Goal: Transaction & Acquisition: Purchase product/service

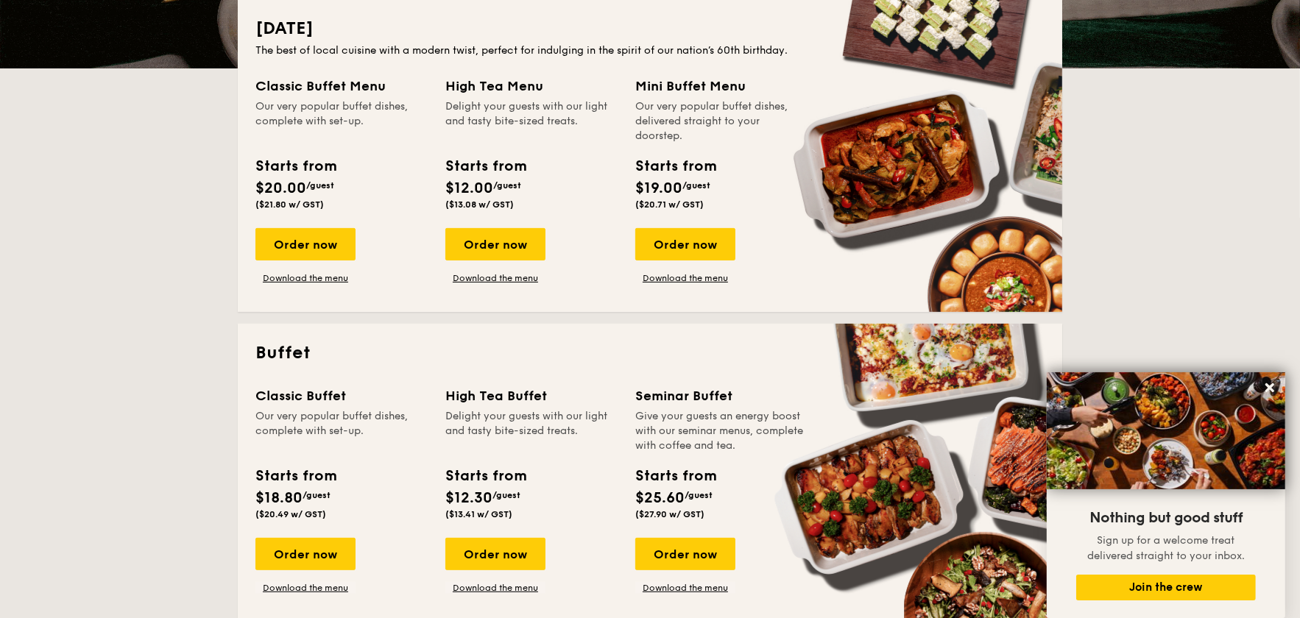
scroll to position [368, 0]
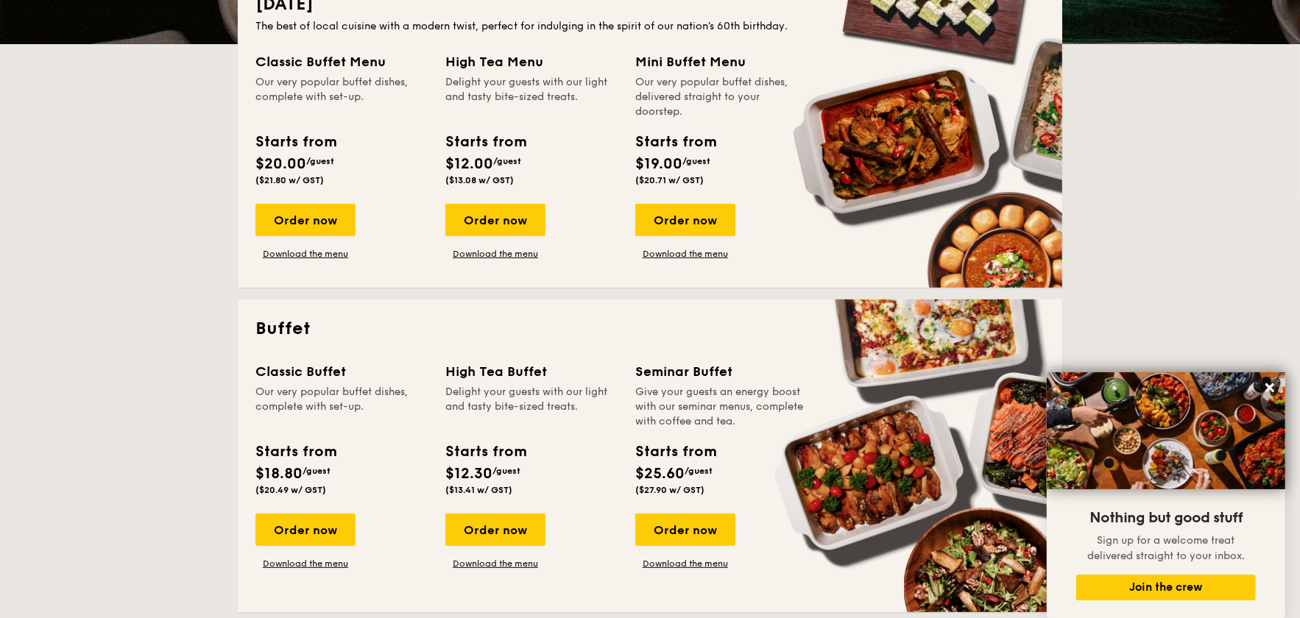
drag, startPoint x: 288, startPoint y: 536, endPoint x: 144, endPoint y: 536, distance: 143.5
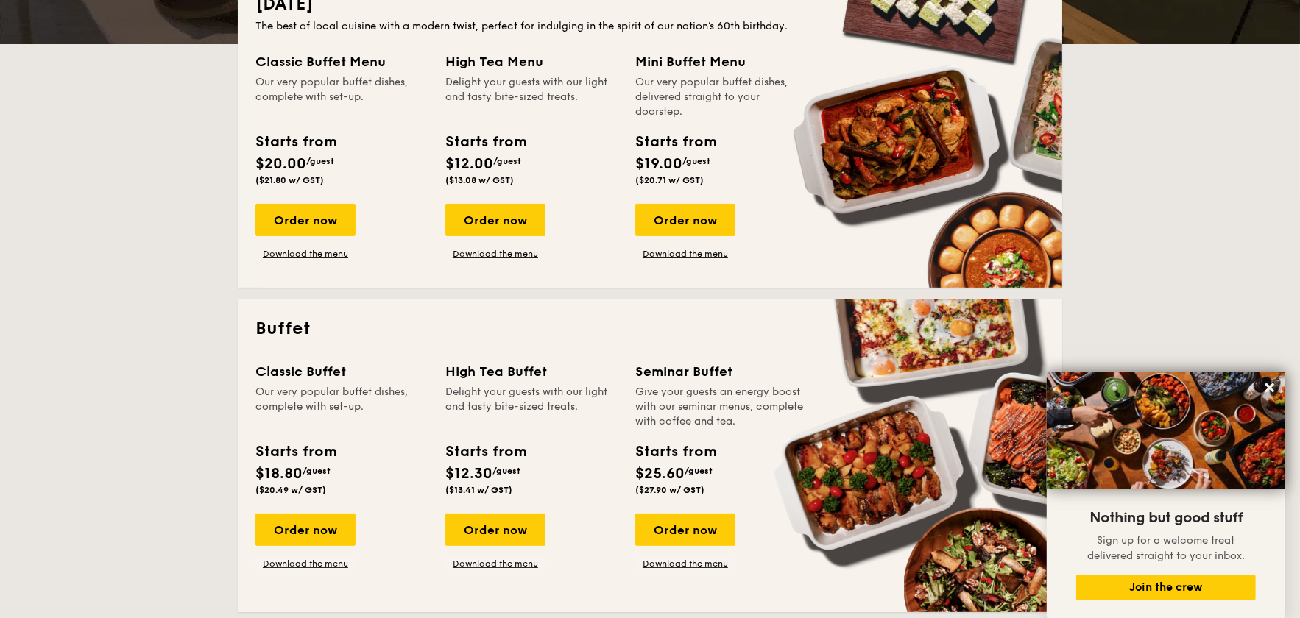
click at [288, 536] on div "Order now" at bounding box center [305, 530] width 100 height 32
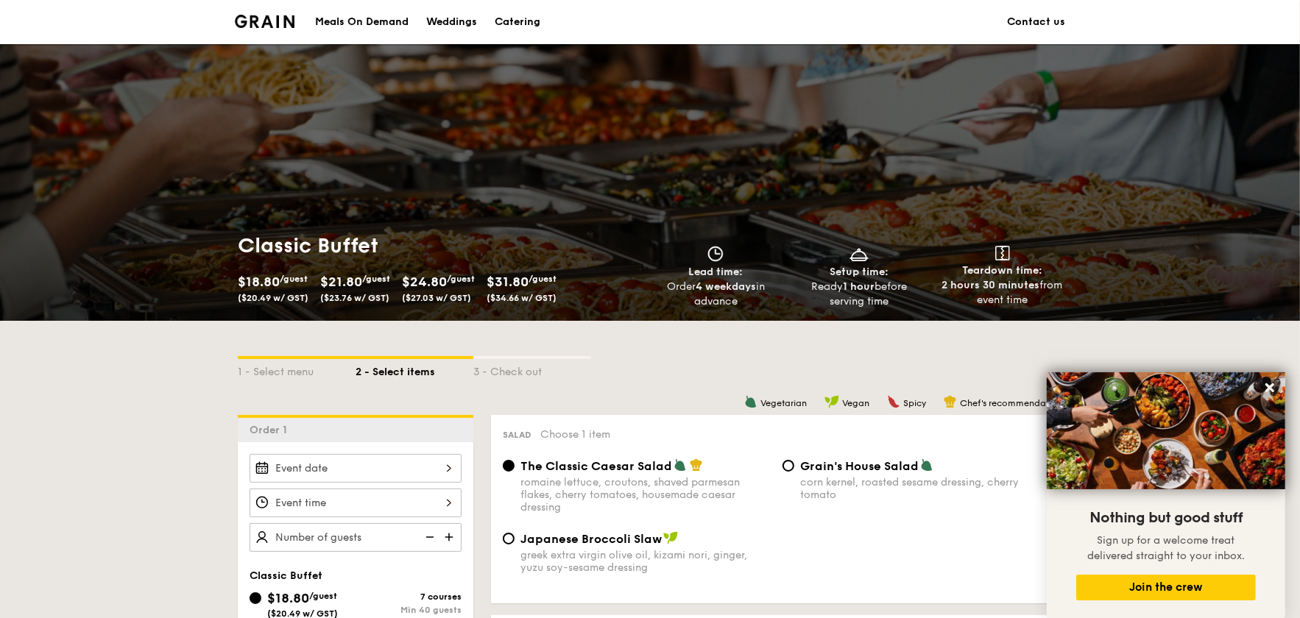
click at [651, 360] on div "1 - Select menu 2 - Select items 3 - Check out" at bounding box center [650, 368] width 824 height 24
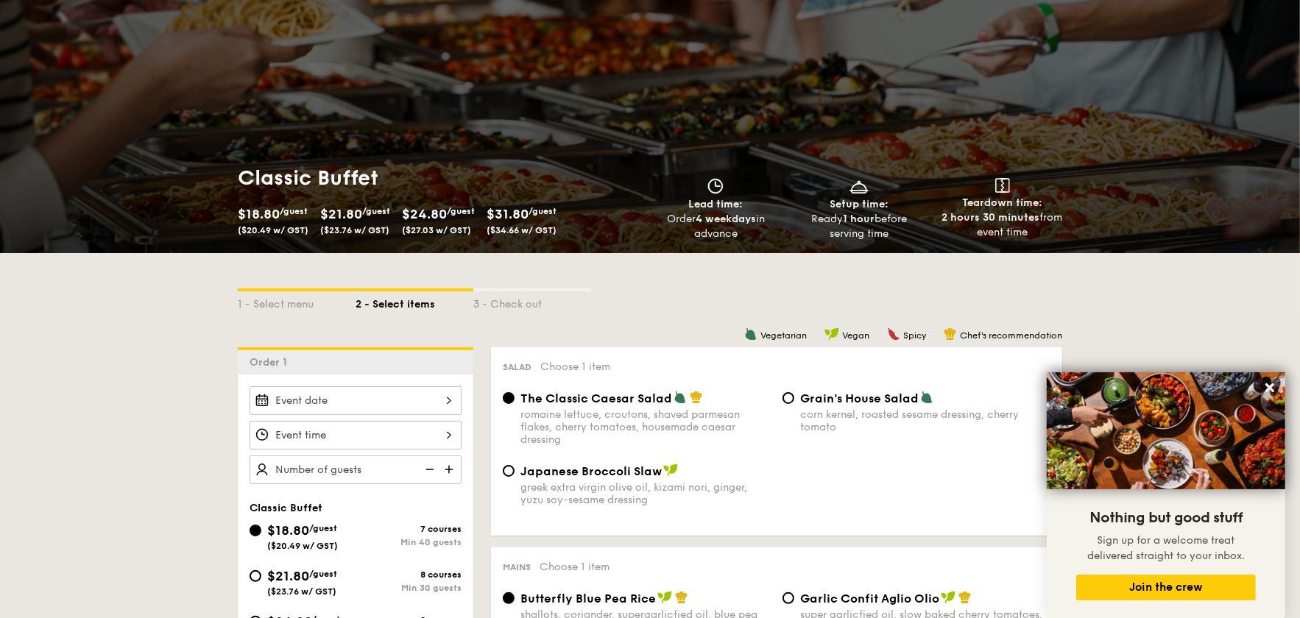
scroll to position [220, 0]
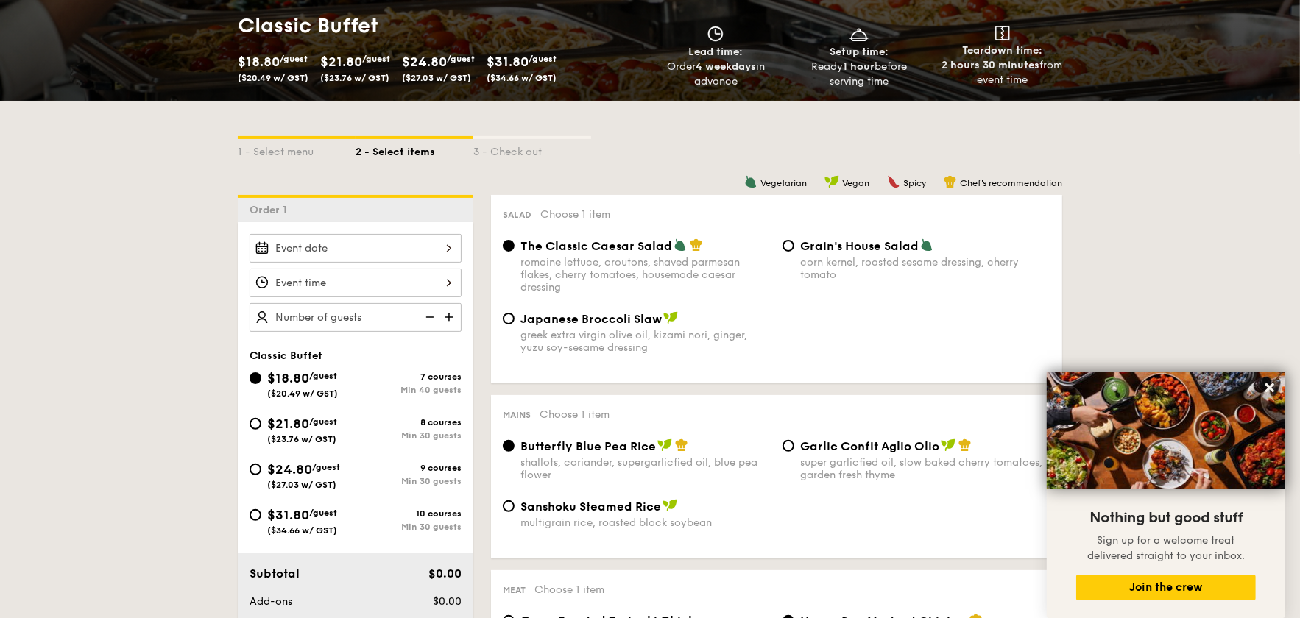
click at [546, 247] on span "The Classic Caesar Salad" at bounding box center [596, 246] width 152 height 14
click at [515, 247] on input "The Classic Caesar Salad romaine lettuce, croutons, shaved parmesan flakes, che…" at bounding box center [509, 246] width 12 height 12
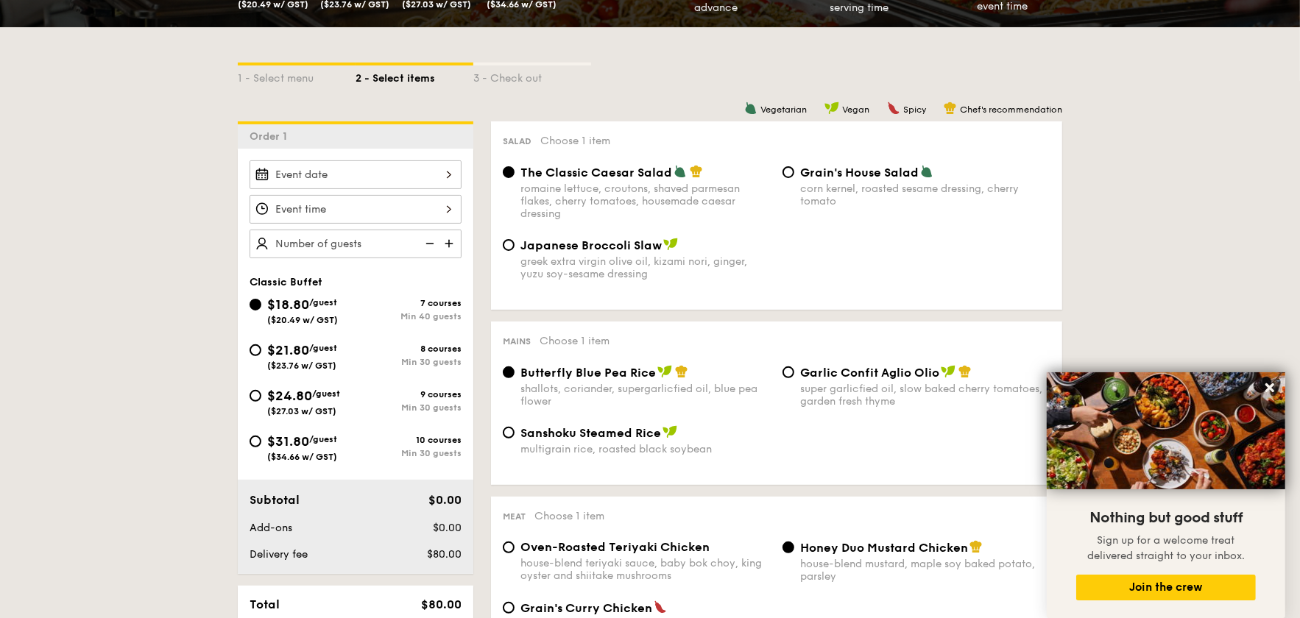
scroll to position [294, 0]
click at [637, 373] on span "Butterfly Blue Pea Rice" at bounding box center [587, 372] width 135 height 14
click at [515, 373] on input "Butterfly Blue Pea Rice shallots, coriander, supergarlicfied oil, blue pea flow…" at bounding box center [509, 372] width 12 height 12
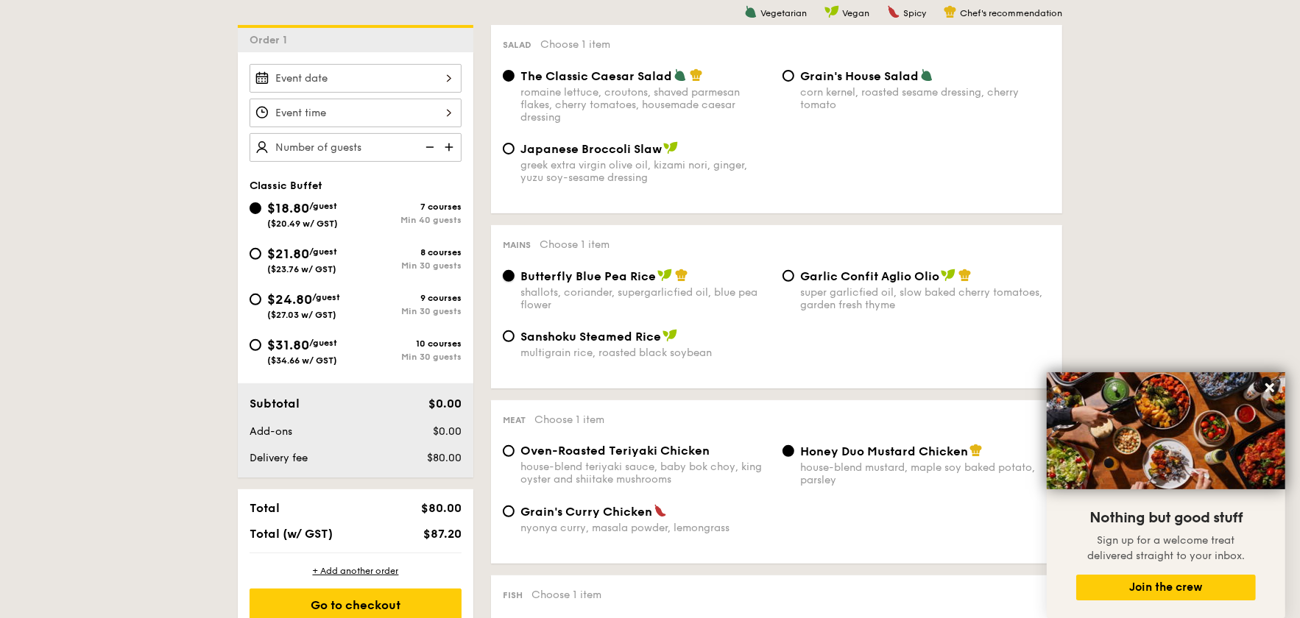
scroll to position [515, 0]
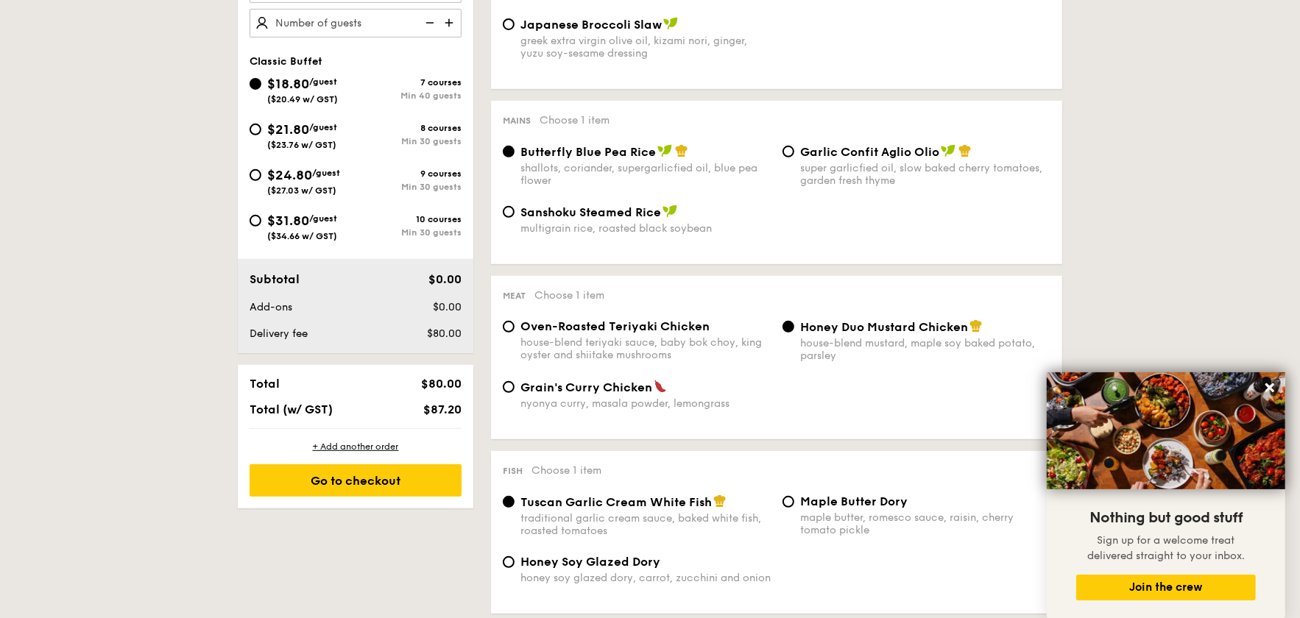
click at [844, 344] on div "house-blend mustard, maple soy baked potato, parsley" at bounding box center [925, 349] width 250 height 25
click at [794, 333] on input "Honey Duo Mustard Chicken house-blend mustard, maple soy baked potato, parsley" at bounding box center [788, 327] width 12 height 12
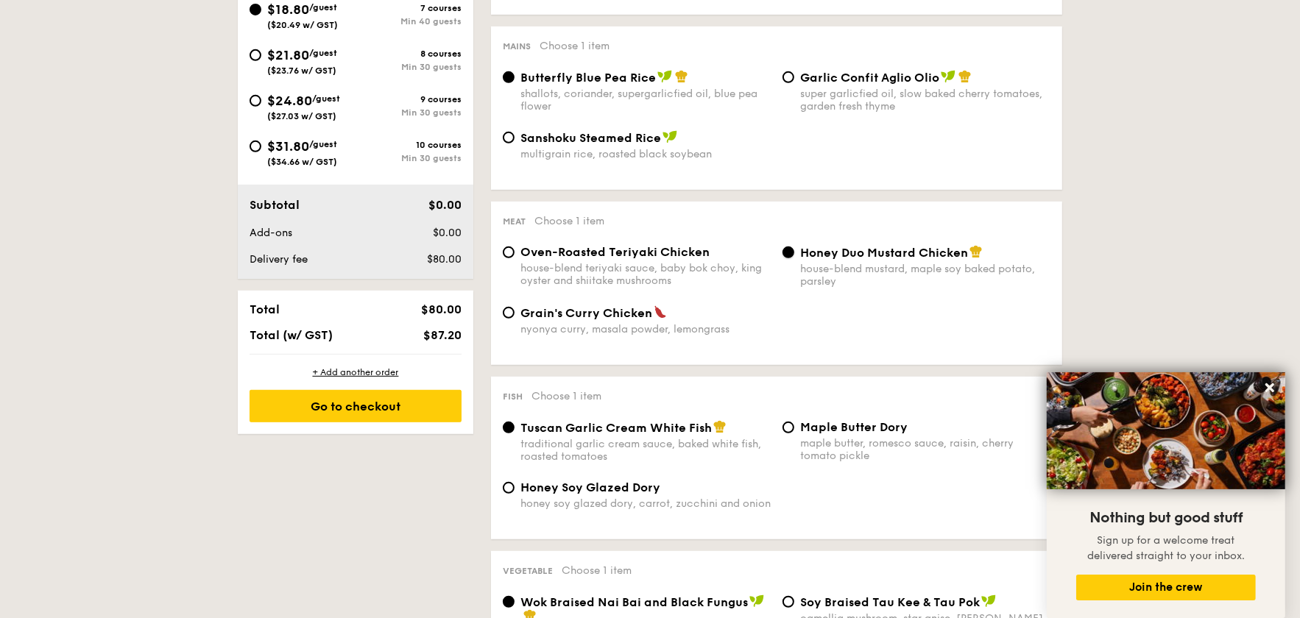
scroll to position [663, 0]
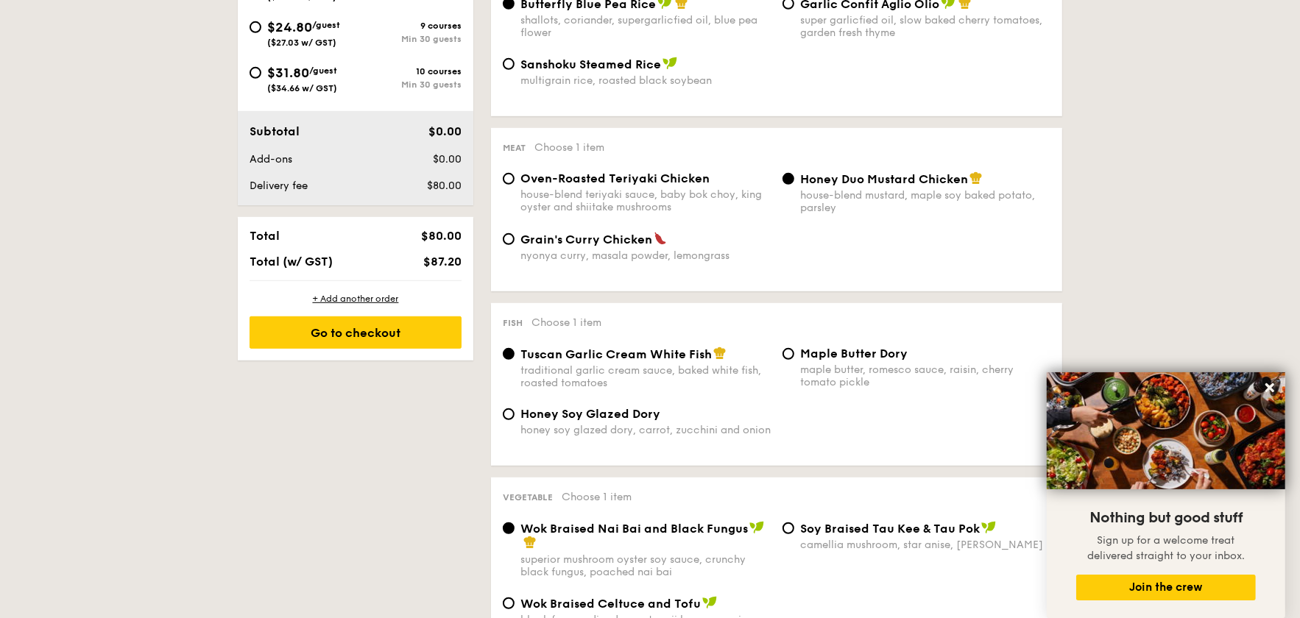
click at [626, 368] on div "traditional garlic cream sauce, baked white fish, roasted tomatoes" at bounding box center [645, 376] width 250 height 25
click at [515, 360] on input "Tuscan Garlic Cream White Fish traditional garlic cream sauce, baked white fish…" at bounding box center [509, 354] width 12 height 12
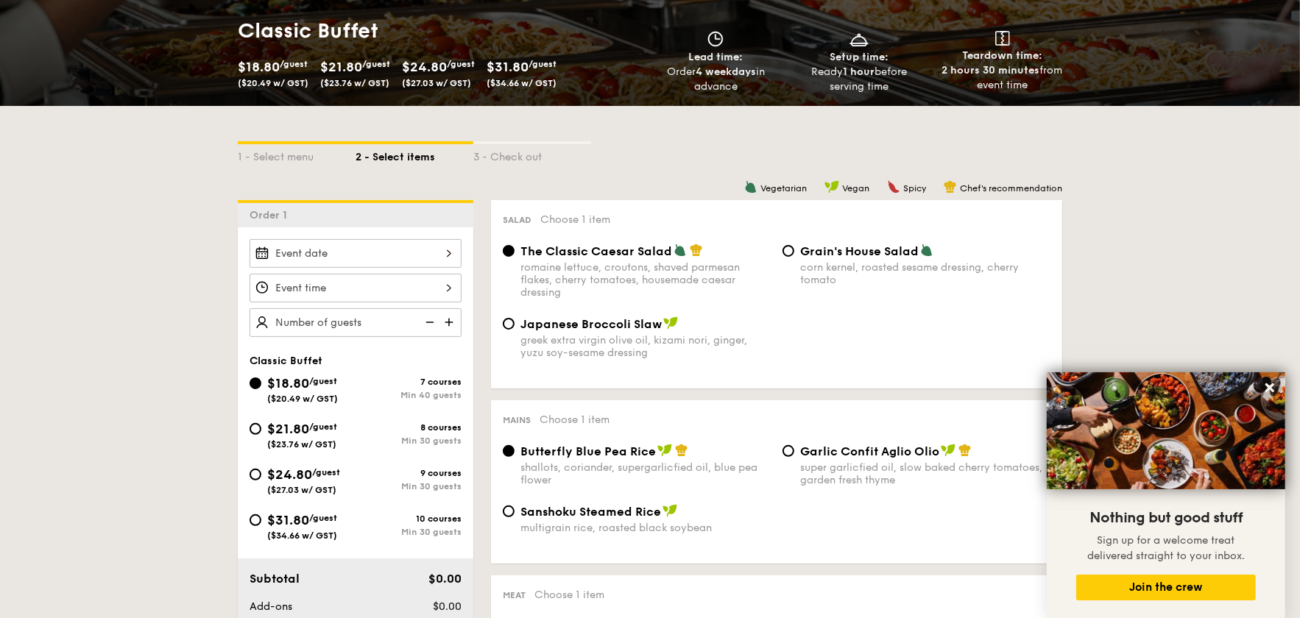
scroll to position [74, 0]
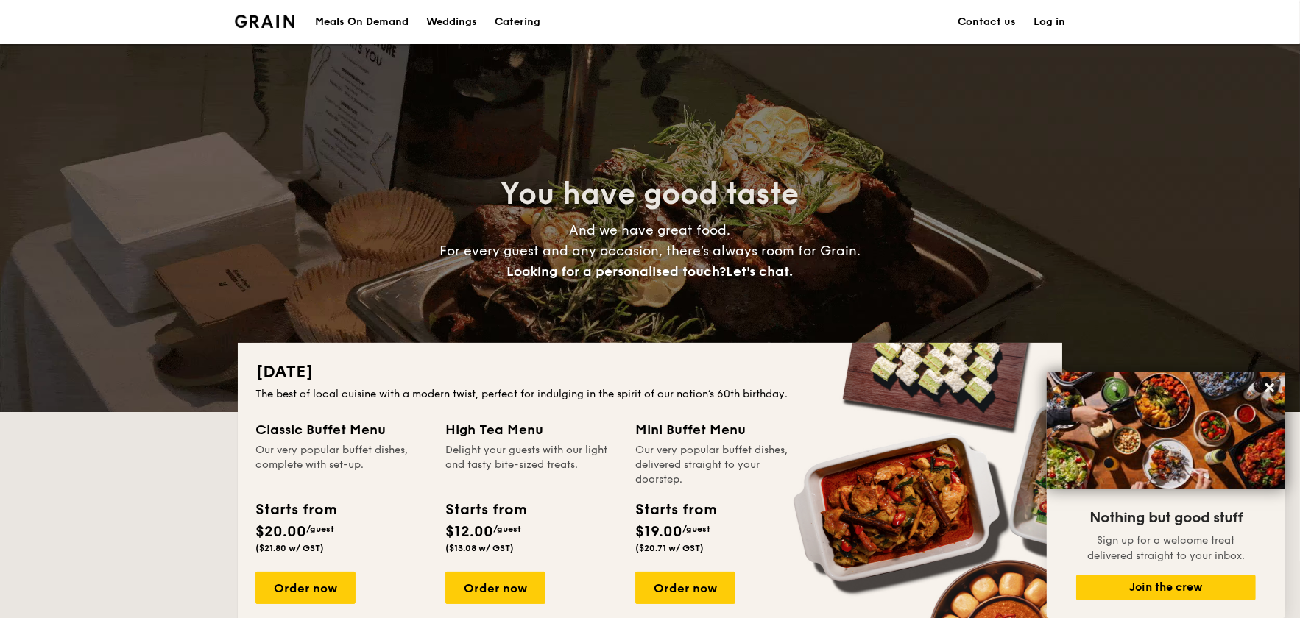
click at [525, 15] on h1 "Catering" at bounding box center [518, 22] width 46 height 44
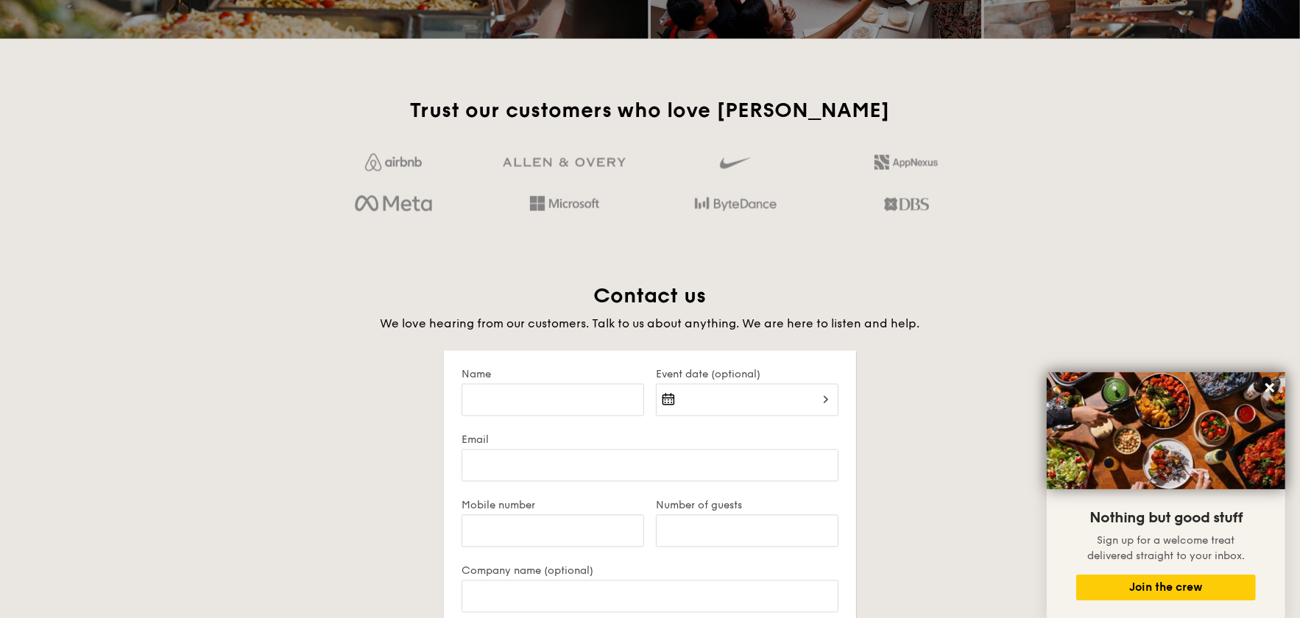
scroll to position [2870, 0]
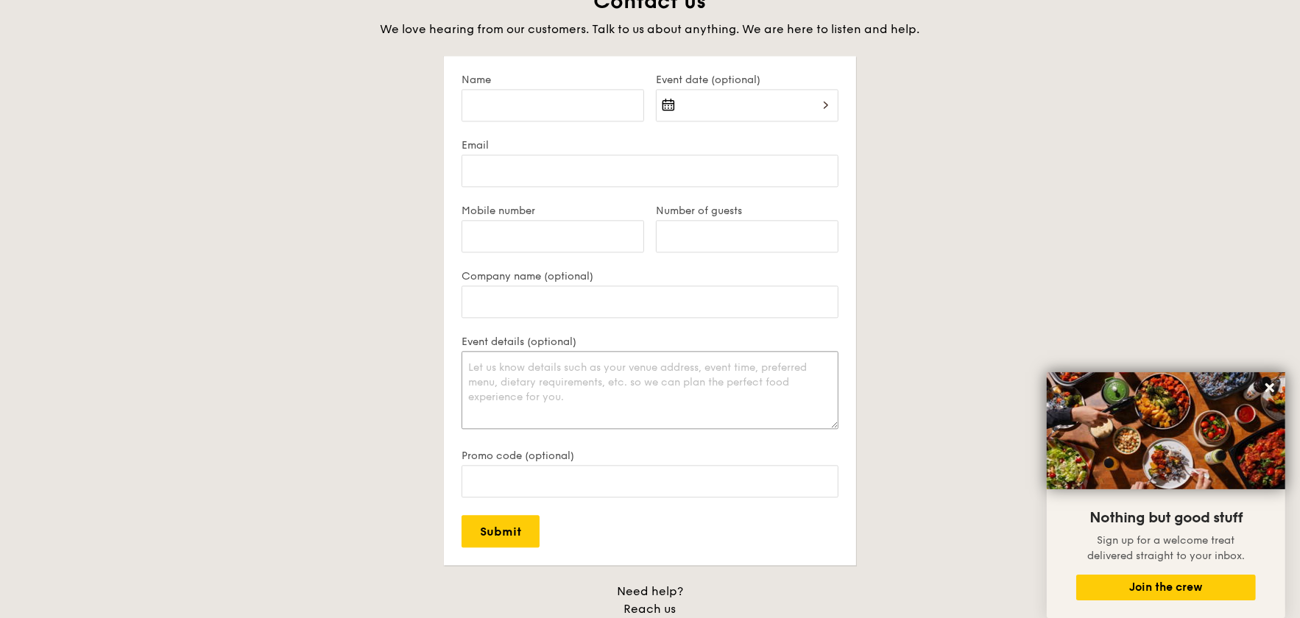
click at [561, 384] on textarea "Event details (optional)" at bounding box center [650, 390] width 377 height 78
click at [558, 103] on input "Name" at bounding box center [553, 105] width 183 height 32
type input "[PERSON_NAME]"
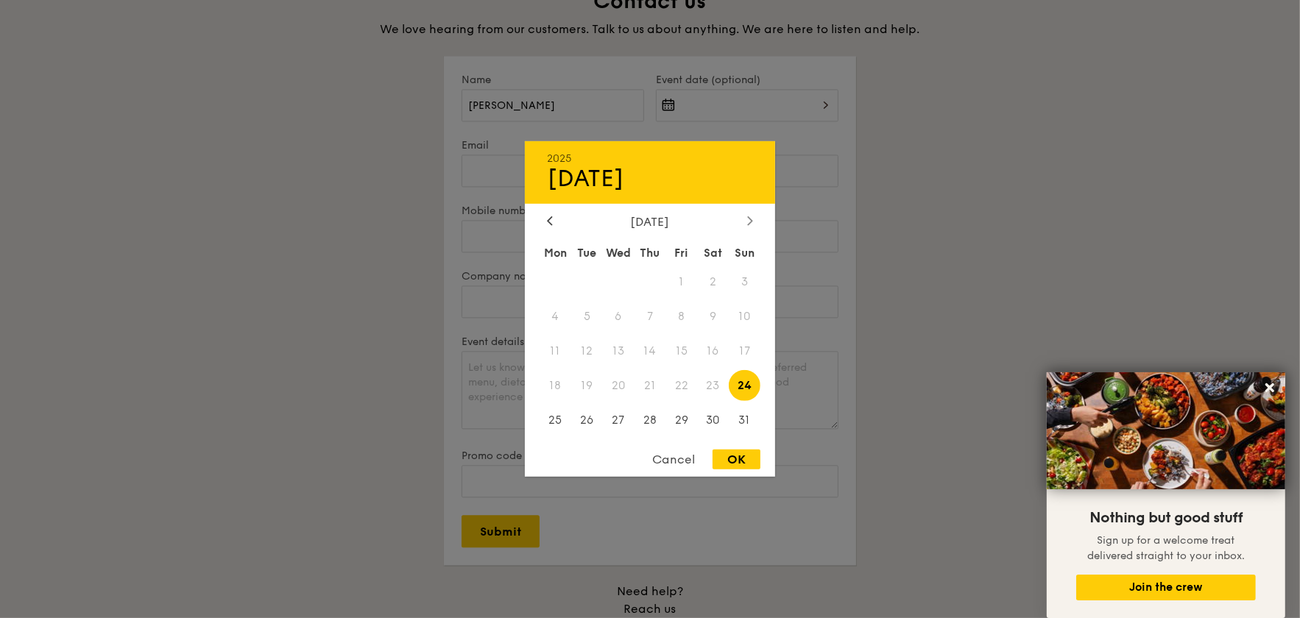
click at [747, 215] on div "2025 Aug [DATE] Tue Wed Thu Fri Sat Sun 1 2 3 4 5 6 7 8 9 10 11 12 13 14 15 16 …" at bounding box center [650, 309] width 250 height 336
click at [747, 219] on icon at bounding box center [750, 221] width 6 height 10
click at [709, 289] on span "6" at bounding box center [713, 282] width 32 height 32
click at [724, 454] on div "OK" at bounding box center [737, 460] width 48 height 20
type input "[DATE]"
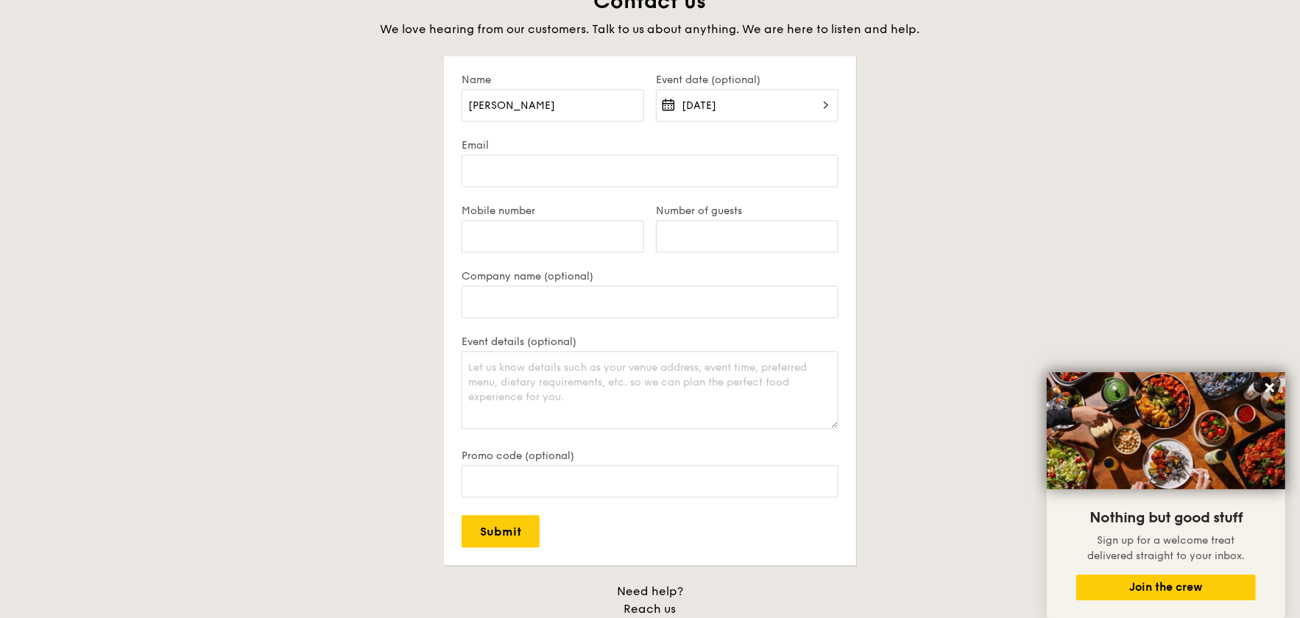
drag, startPoint x: 629, startPoint y: 188, endPoint x: 632, endPoint y: 180, distance: 8.2
click at [629, 186] on div "Email" at bounding box center [650, 172] width 377 height 66
click at [637, 172] on input "Email" at bounding box center [650, 171] width 377 height 32
type input "[PERSON_NAME][EMAIL_ADDRESS][DOMAIN_NAME]"
click at [575, 238] on input "Mobile number" at bounding box center [553, 236] width 183 height 32
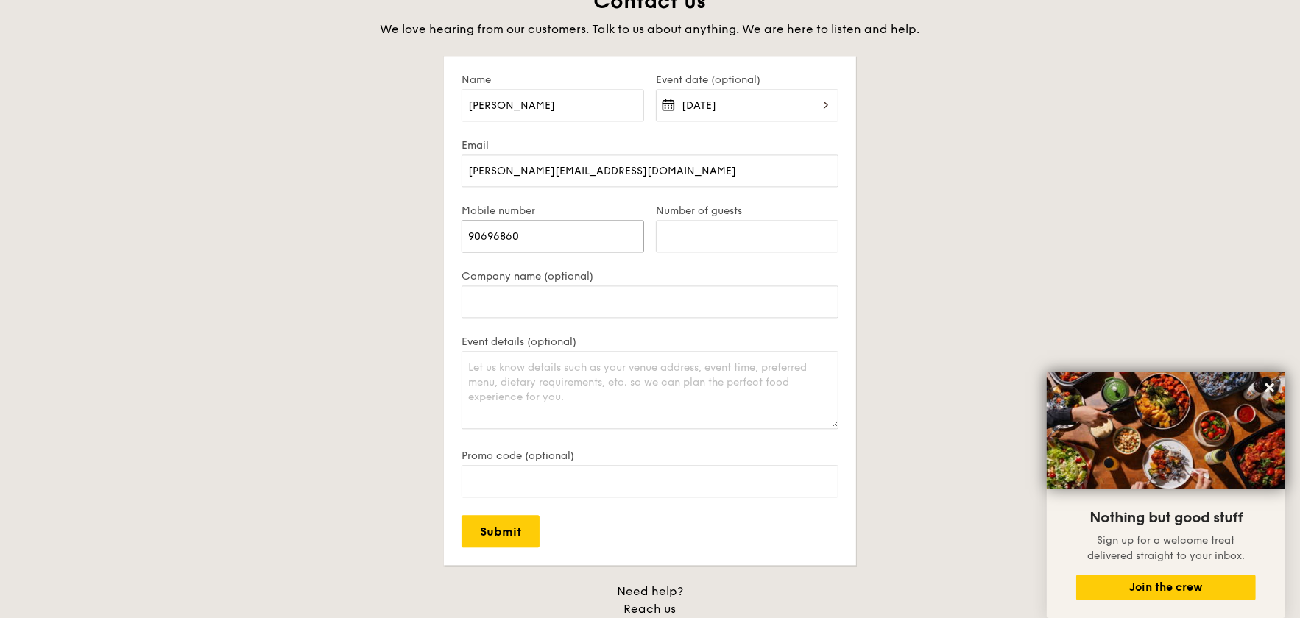
type input "90696860"
click at [686, 230] on input "Number of guests" at bounding box center [747, 236] width 183 height 32
type input "40"
click at [676, 303] on input "Company name (optional)" at bounding box center [650, 302] width 377 height 32
click at [631, 385] on textarea "Event details (optional)" at bounding box center [650, 390] width 377 height 78
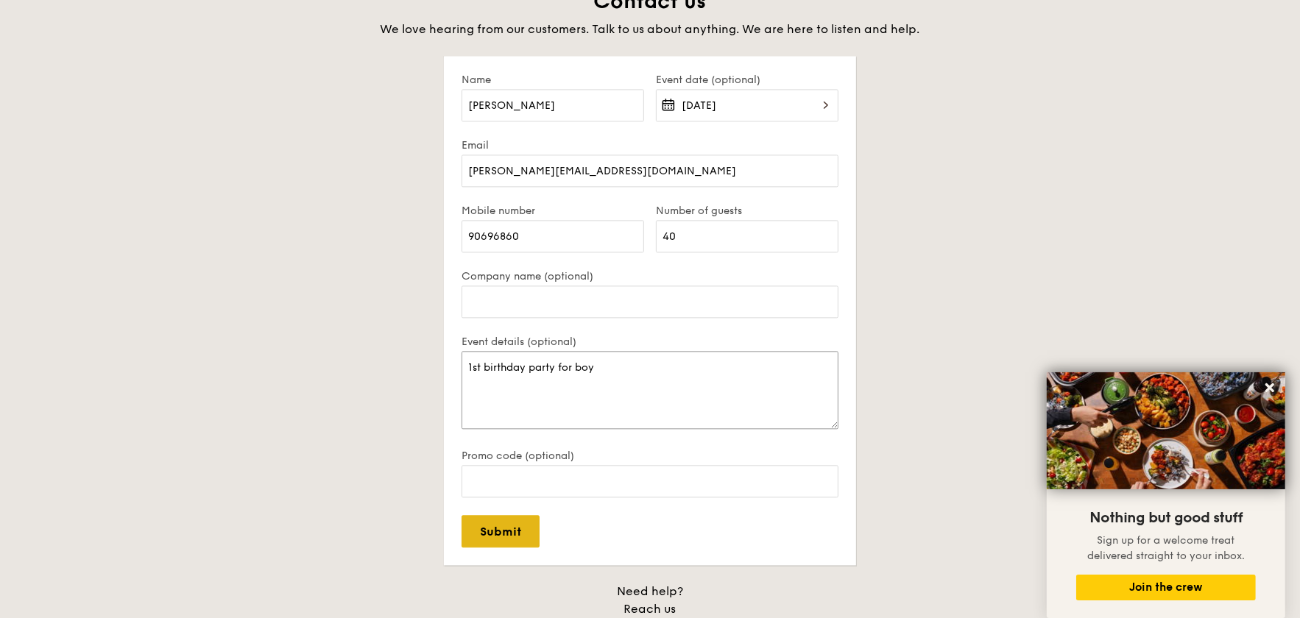
type textarea "1st birthday party for boy"
click at [512, 523] on input "Submit" at bounding box center [501, 531] width 78 height 32
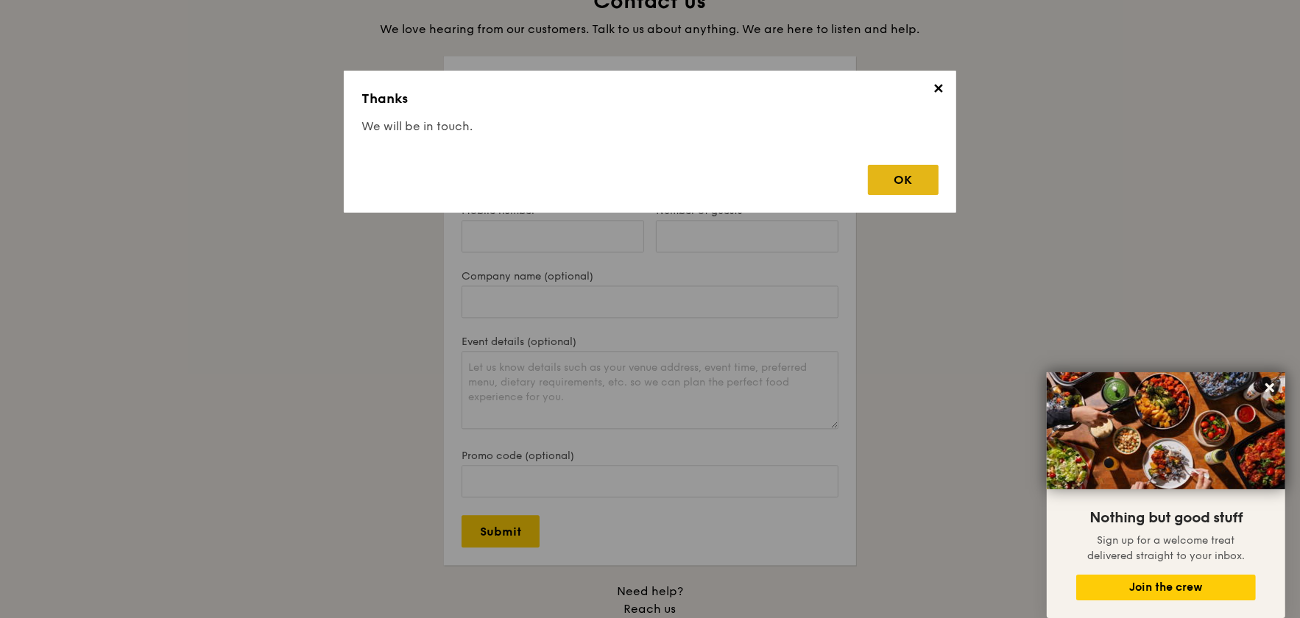
click at [898, 182] on div "OK" at bounding box center [903, 180] width 71 height 30
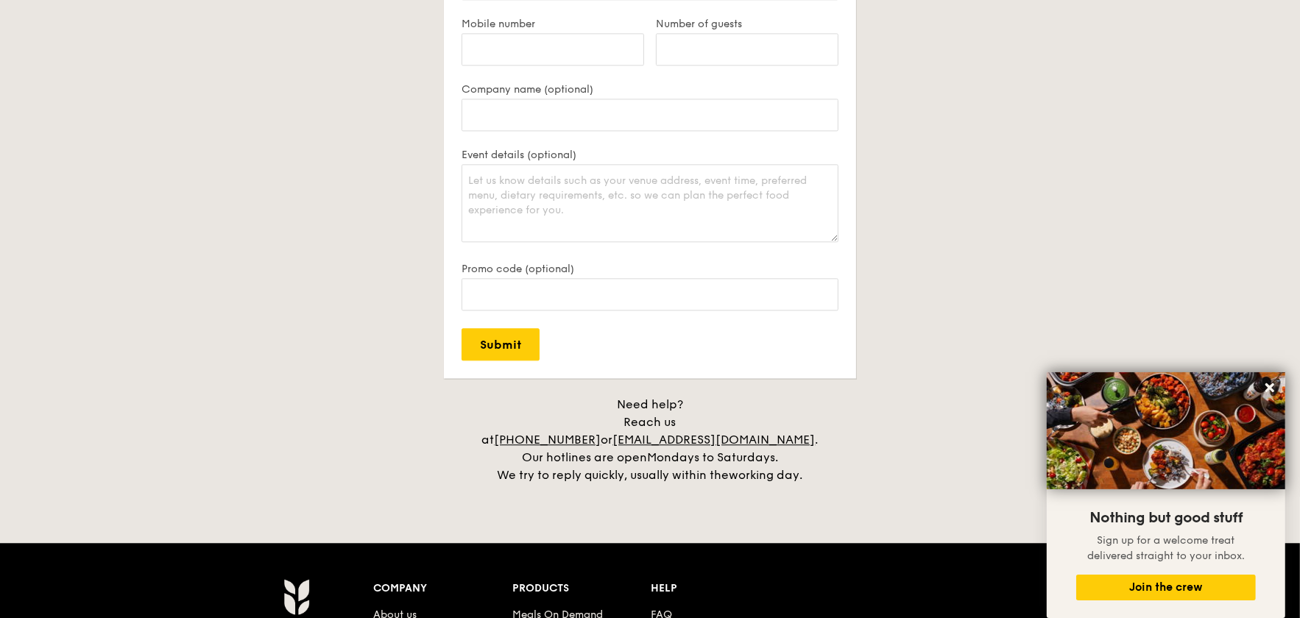
scroll to position [3092, 0]
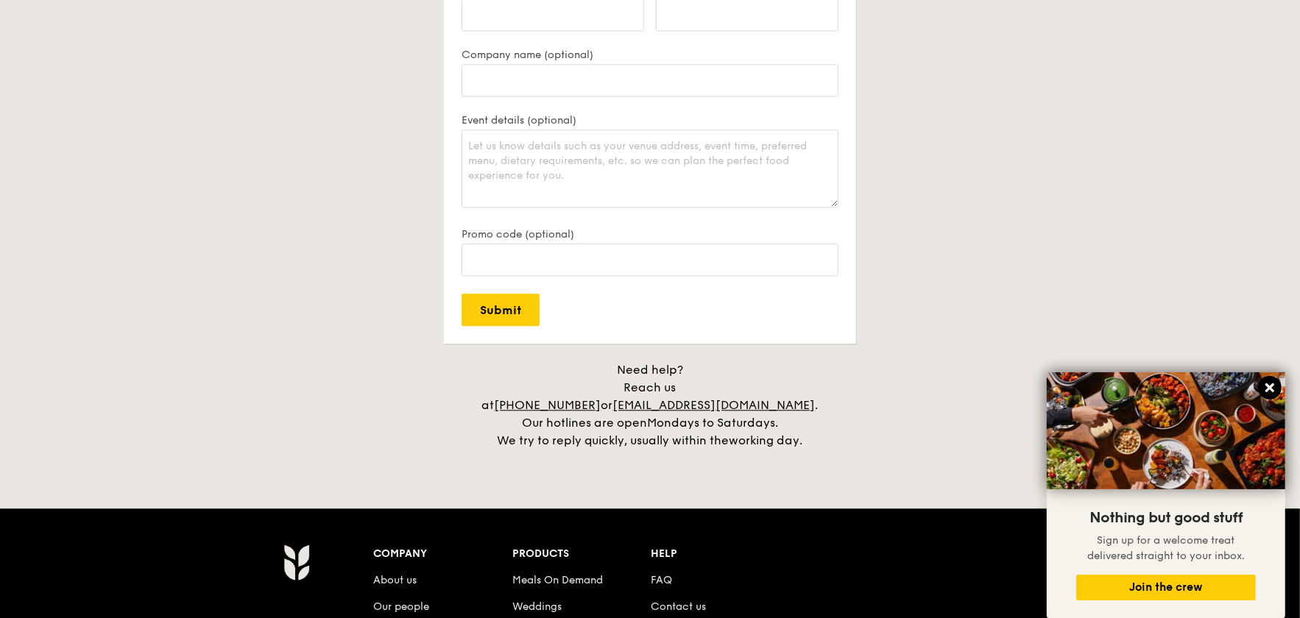
click at [1273, 392] on icon at bounding box center [1269, 388] width 9 height 9
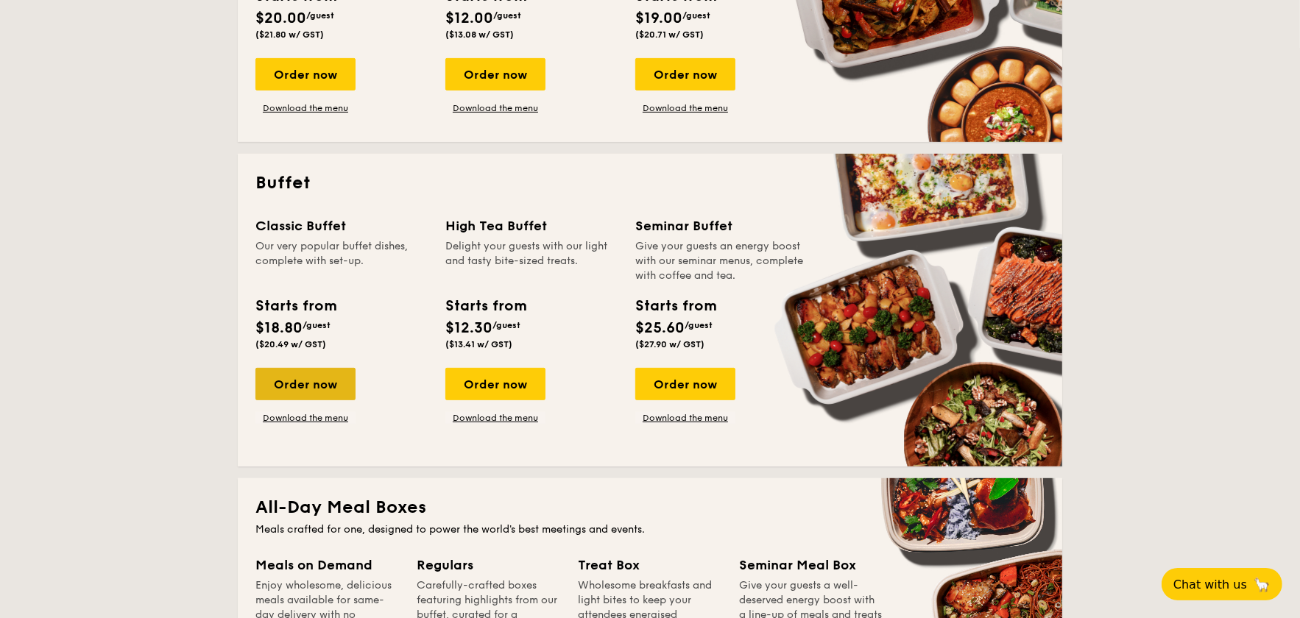
scroll to position [515, 0]
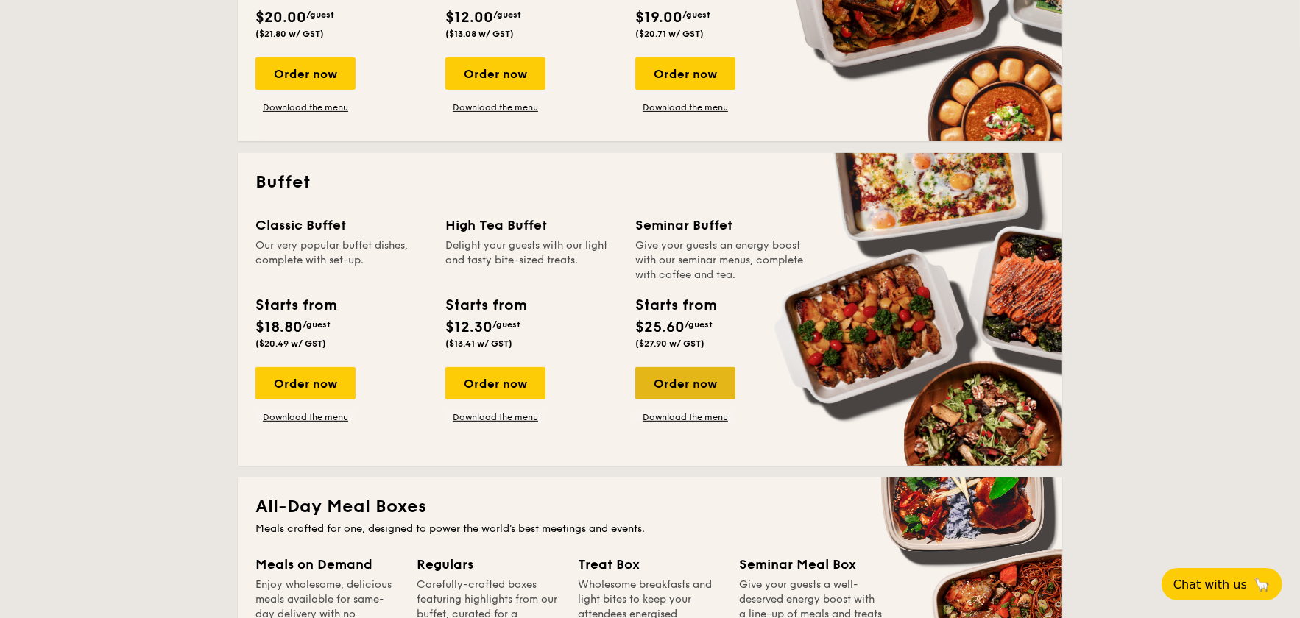
click at [694, 388] on div "Order now" at bounding box center [685, 383] width 100 height 32
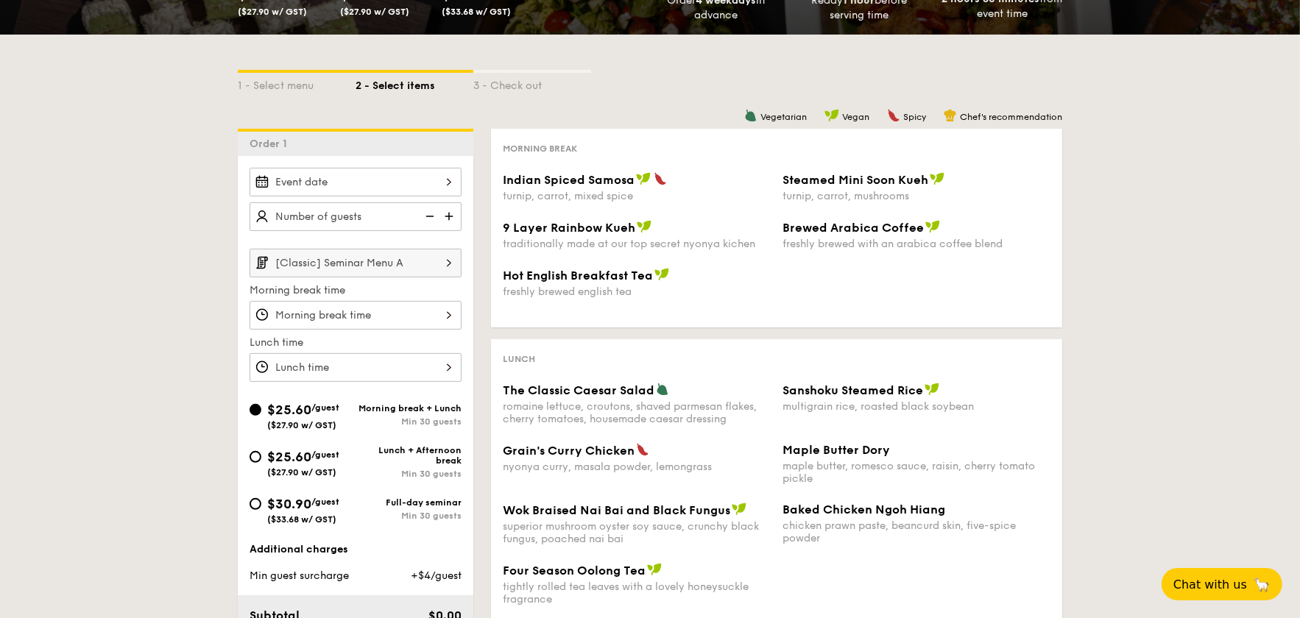
scroll to position [221, 0]
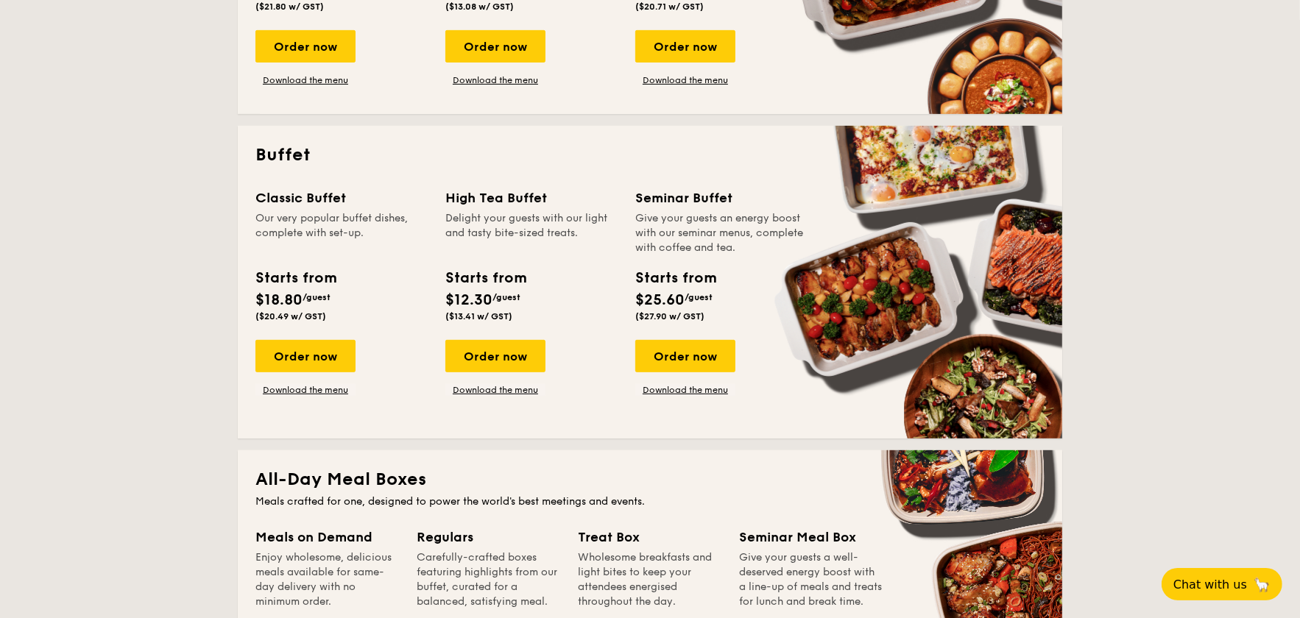
scroll to position [505, 0]
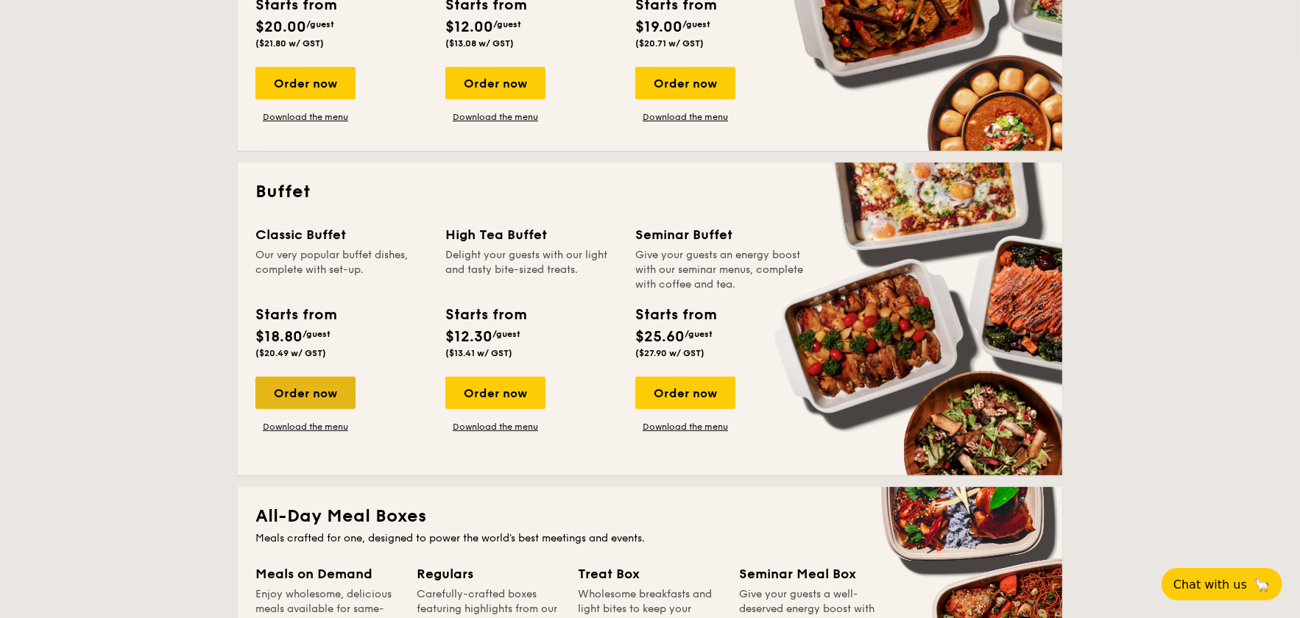
click at [327, 402] on div "Order now" at bounding box center [305, 393] width 100 height 32
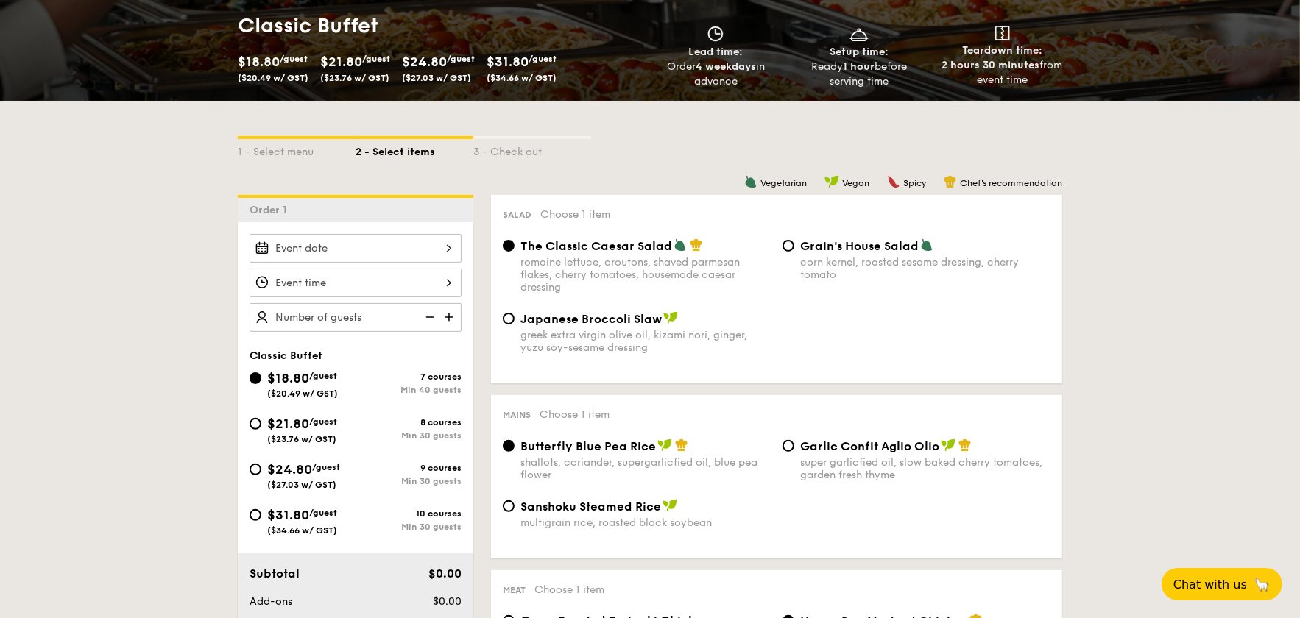
scroll to position [294, 0]
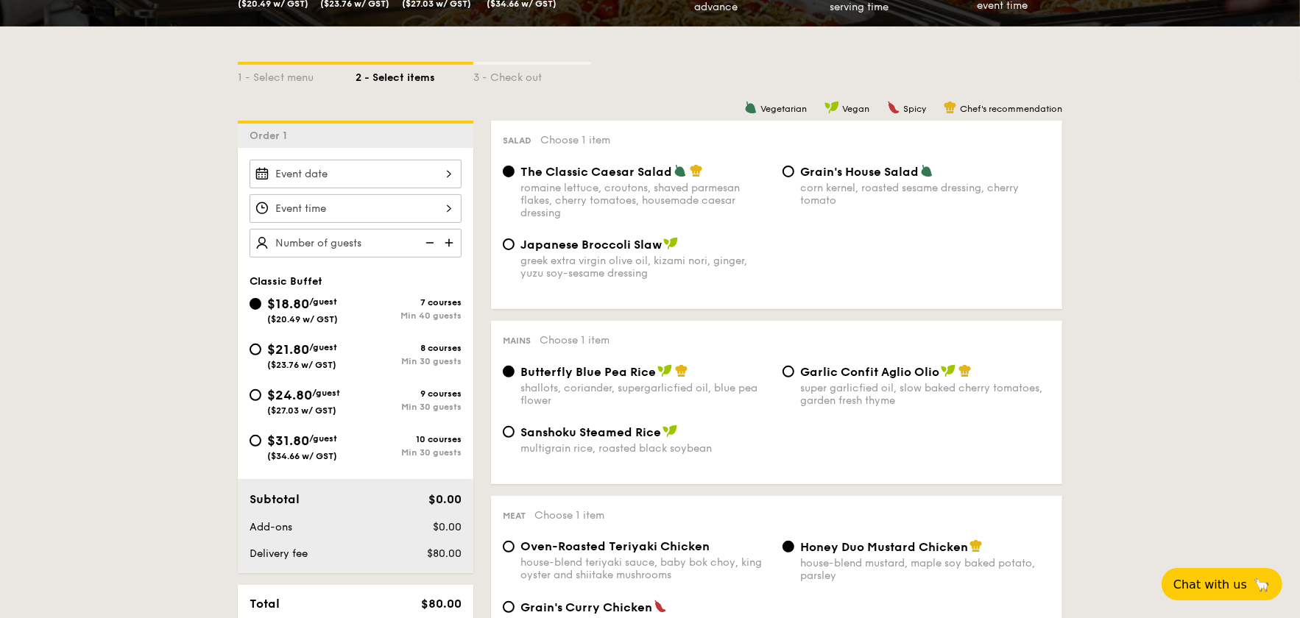
click at [311, 406] on span "($27.03 w/ GST)" at bounding box center [301, 411] width 69 height 10
click at [261, 401] on input "$24.80 /guest ($27.03 w/ GST) 9 courses Min 30 guests" at bounding box center [256, 395] width 12 height 12
radio input "true"
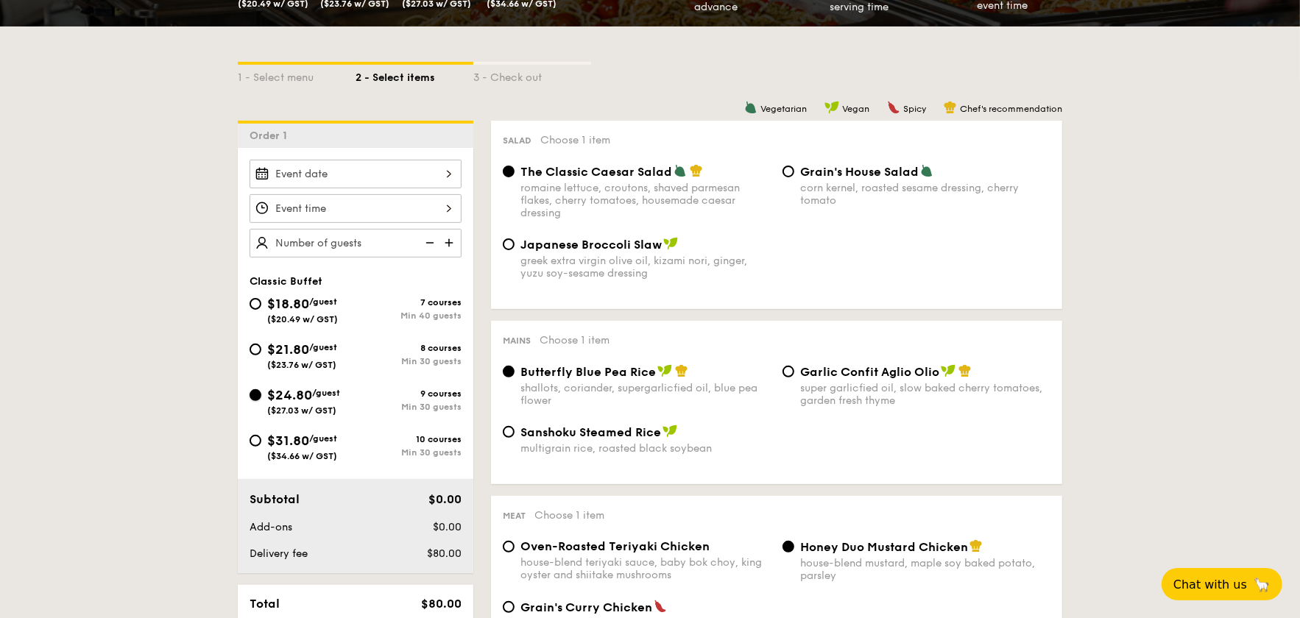
radio input "true"
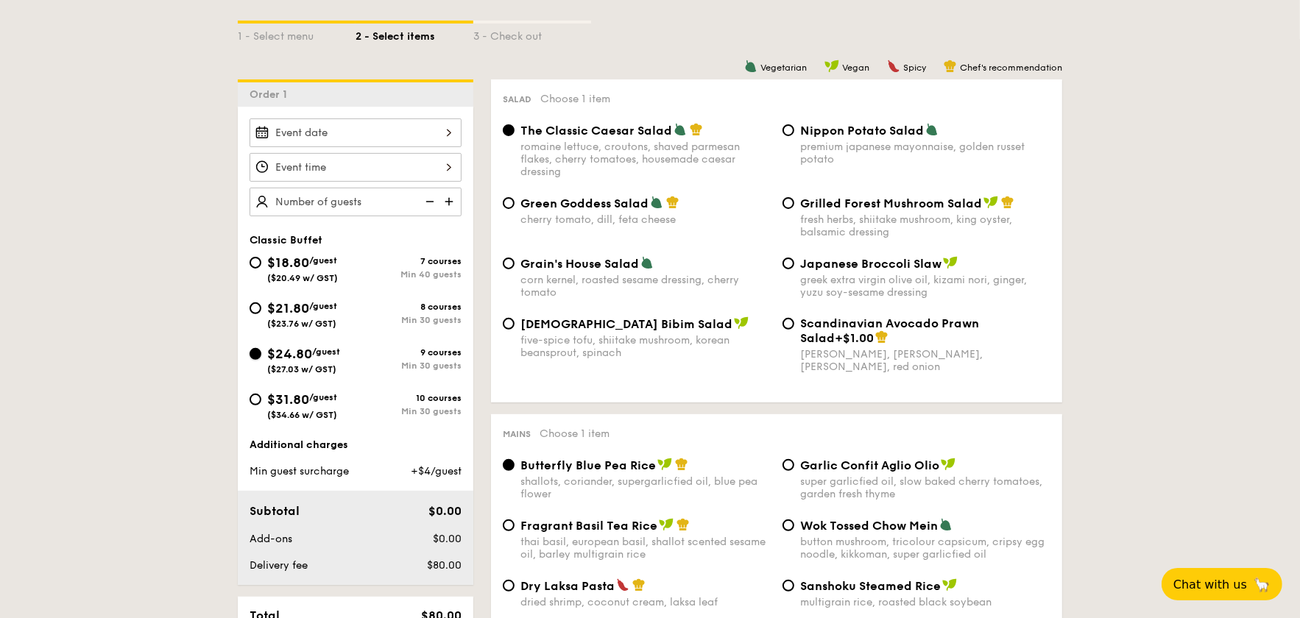
scroll to position [368, 0]
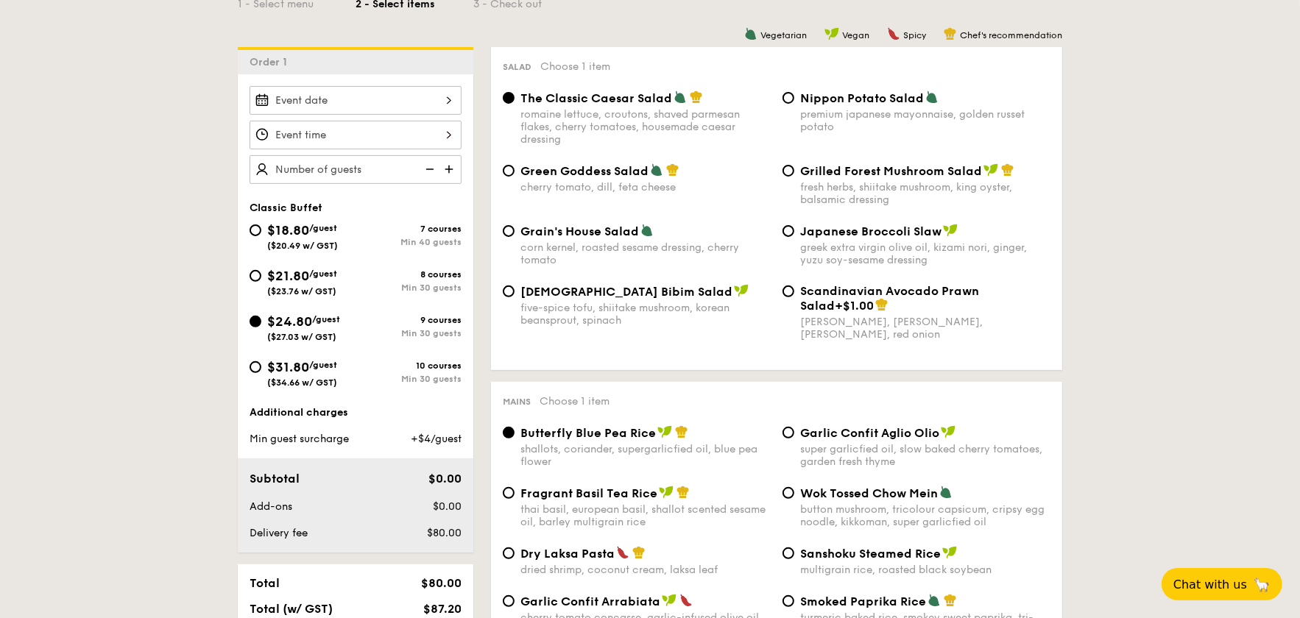
click at [309, 278] on span "$21.80" at bounding box center [288, 276] width 42 height 16
click at [261, 278] on input "$21.80 /guest ($23.76 w/ GST) 8 courses Min 30 guests" at bounding box center [256, 276] width 12 height 12
radio input "true"
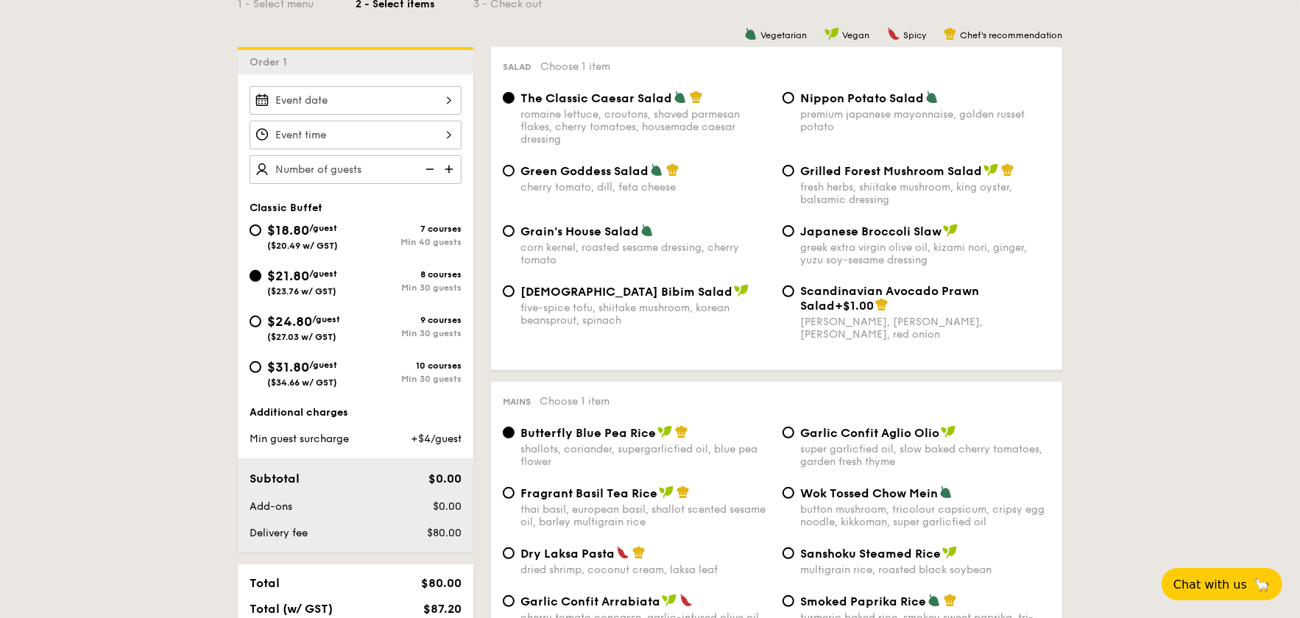
radio input "true"
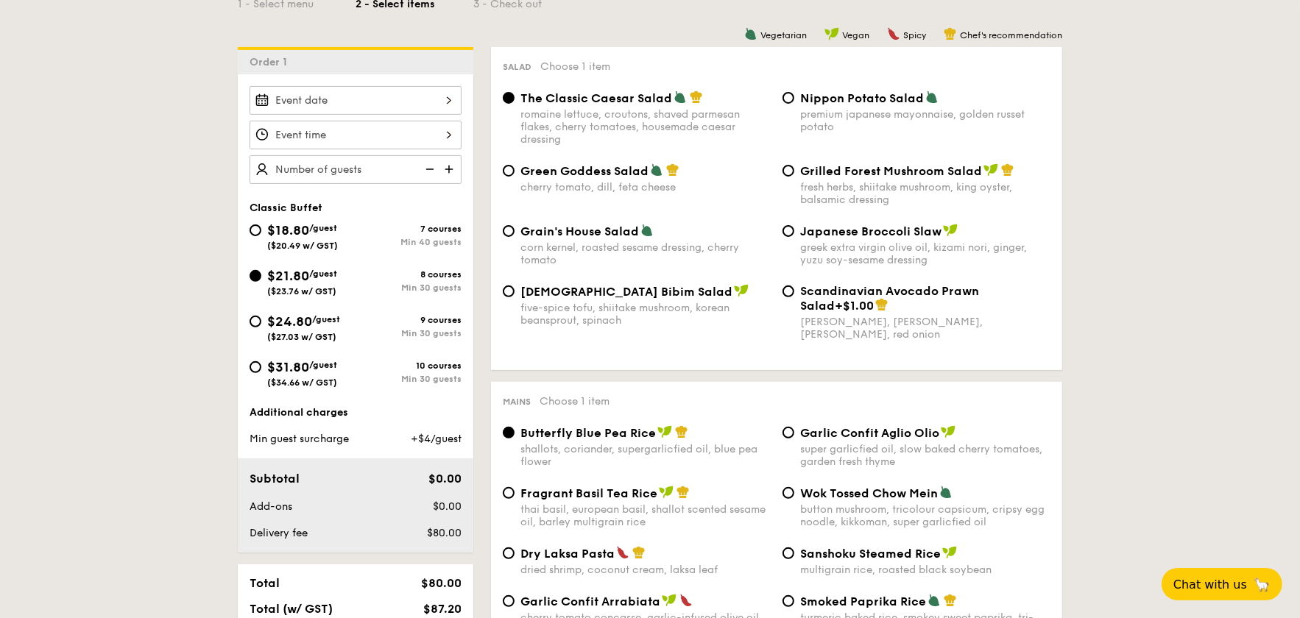
click at [381, 106] on div at bounding box center [356, 100] width 212 height 29
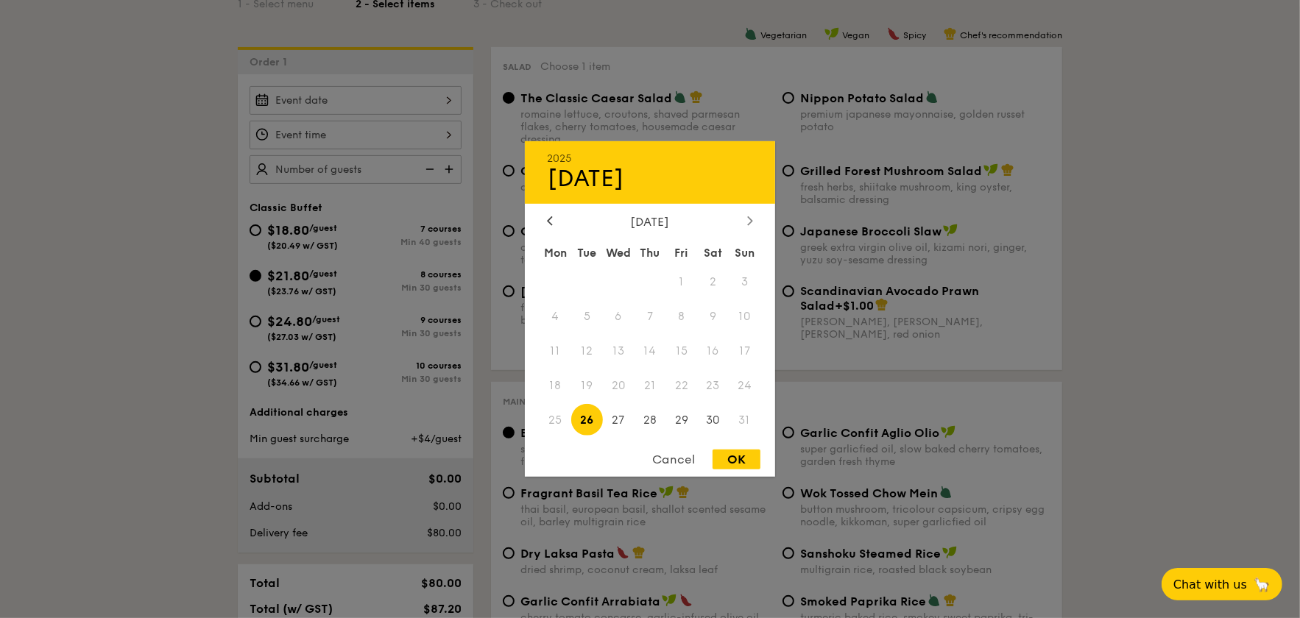
click at [747, 224] on icon at bounding box center [750, 221] width 6 height 10
click at [720, 284] on span "6" at bounding box center [713, 282] width 32 height 32
click at [737, 462] on div "OK" at bounding box center [737, 460] width 48 height 20
type input "[DATE]"
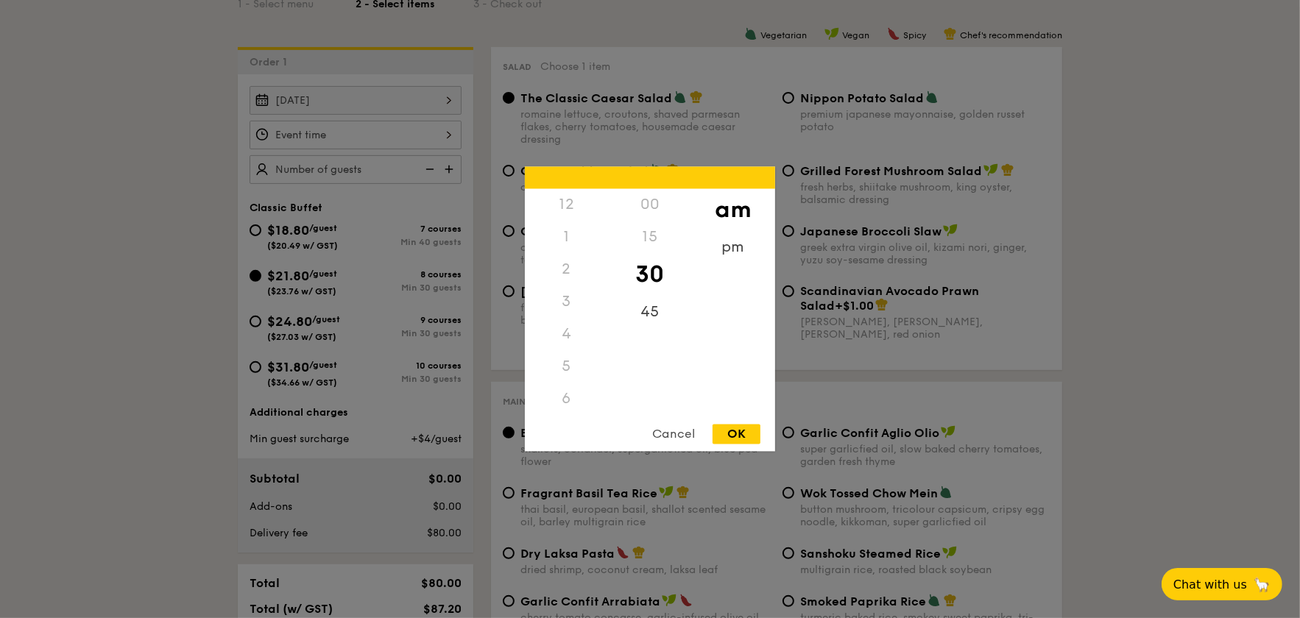
click at [409, 130] on div "12 1 2 3 4 5 6 7 8 9 10 11 00 15 30 45 am pm Cancel OK" at bounding box center [356, 135] width 212 height 29
click at [571, 406] on div "11" at bounding box center [566, 417] width 83 height 43
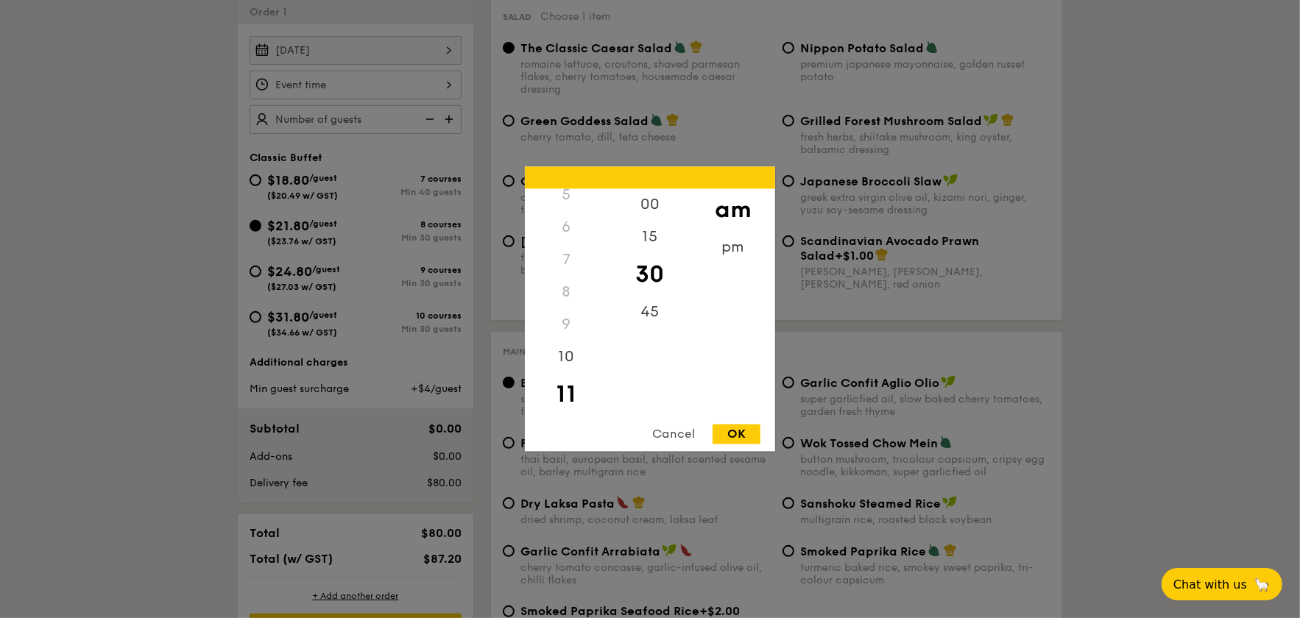
scroll to position [442, 0]
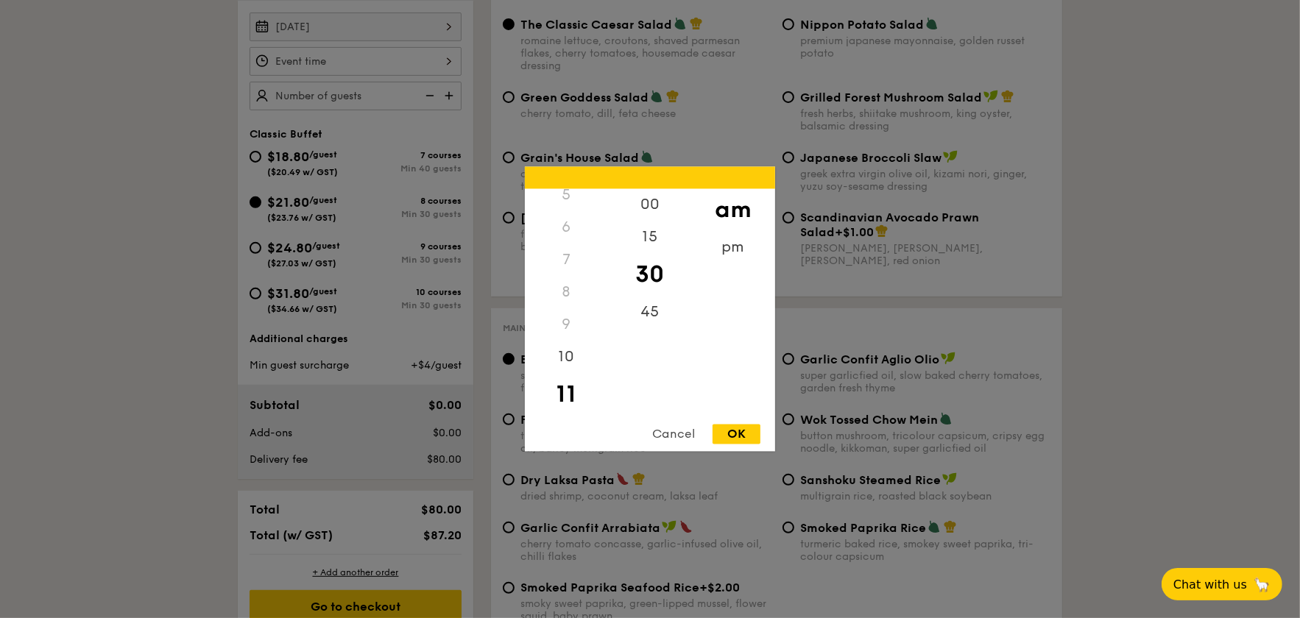
click at [737, 429] on div "OK" at bounding box center [737, 435] width 48 height 20
type input "11:30AM"
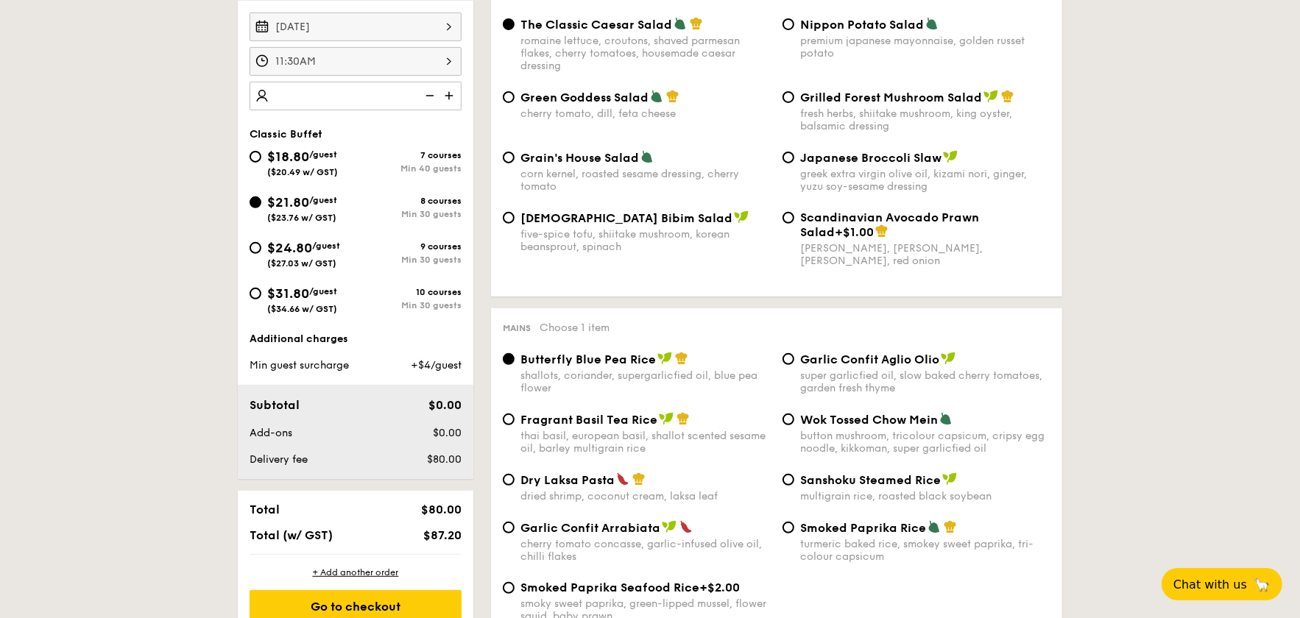
click at [452, 99] on img at bounding box center [450, 96] width 22 height 28
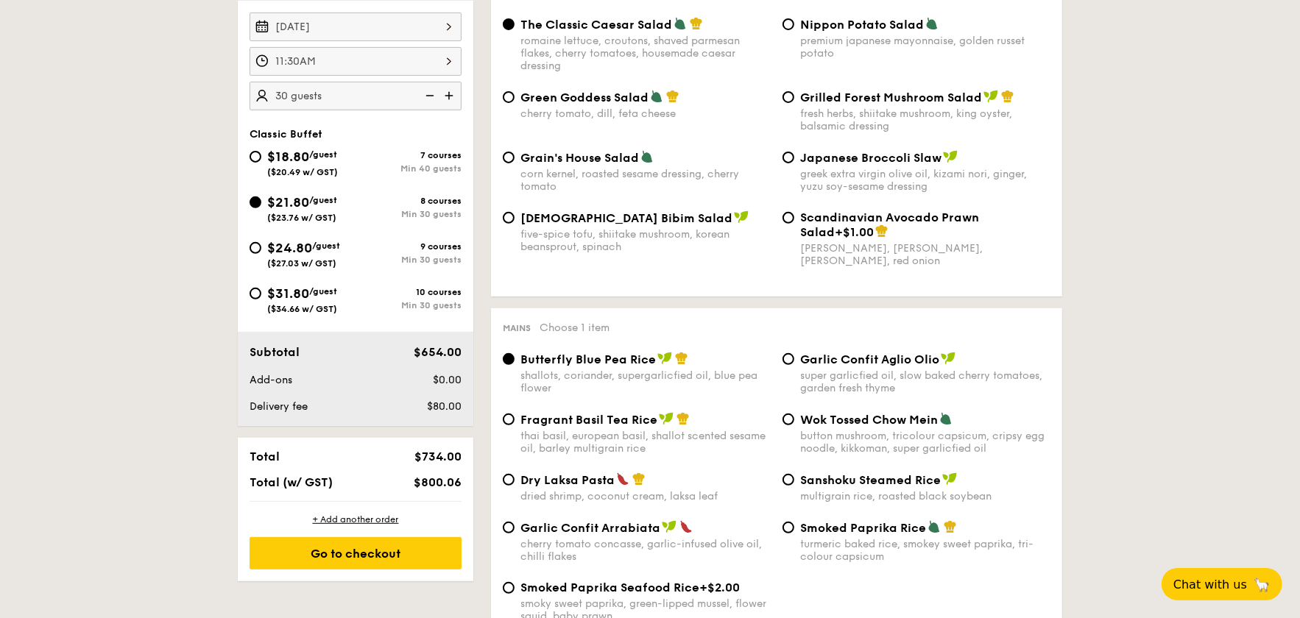
click at [452, 99] on img at bounding box center [450, 96] width 22 height 28
type input "40 guests"
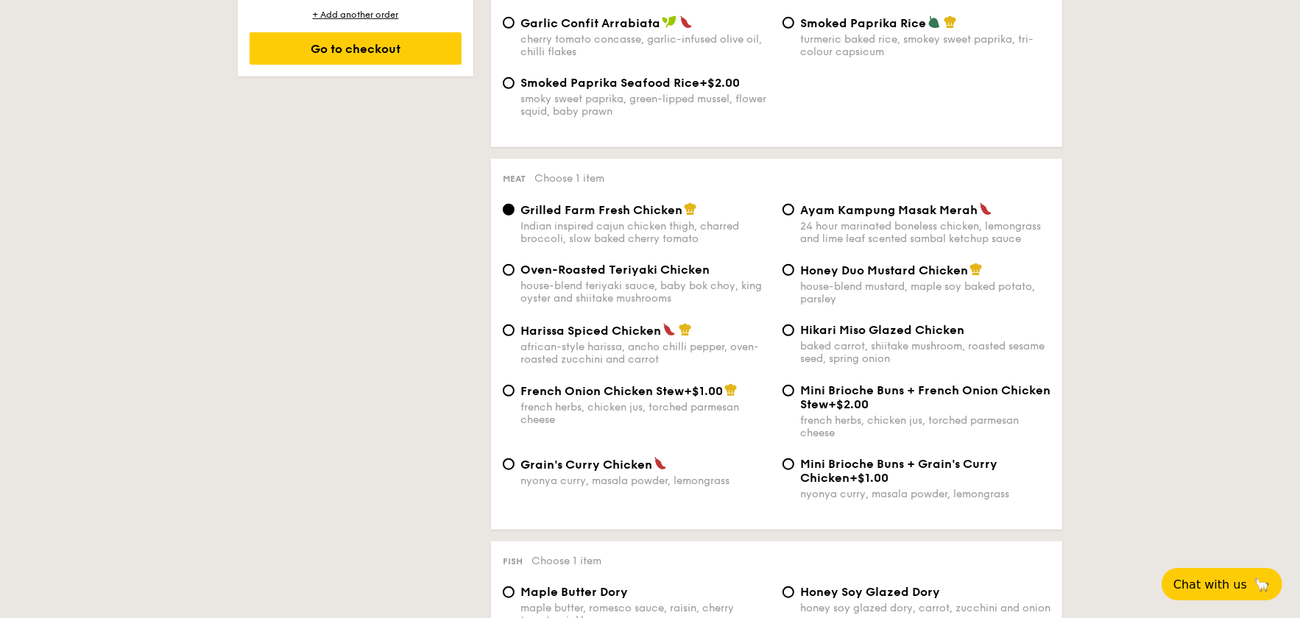
scroll to position [957, 0]
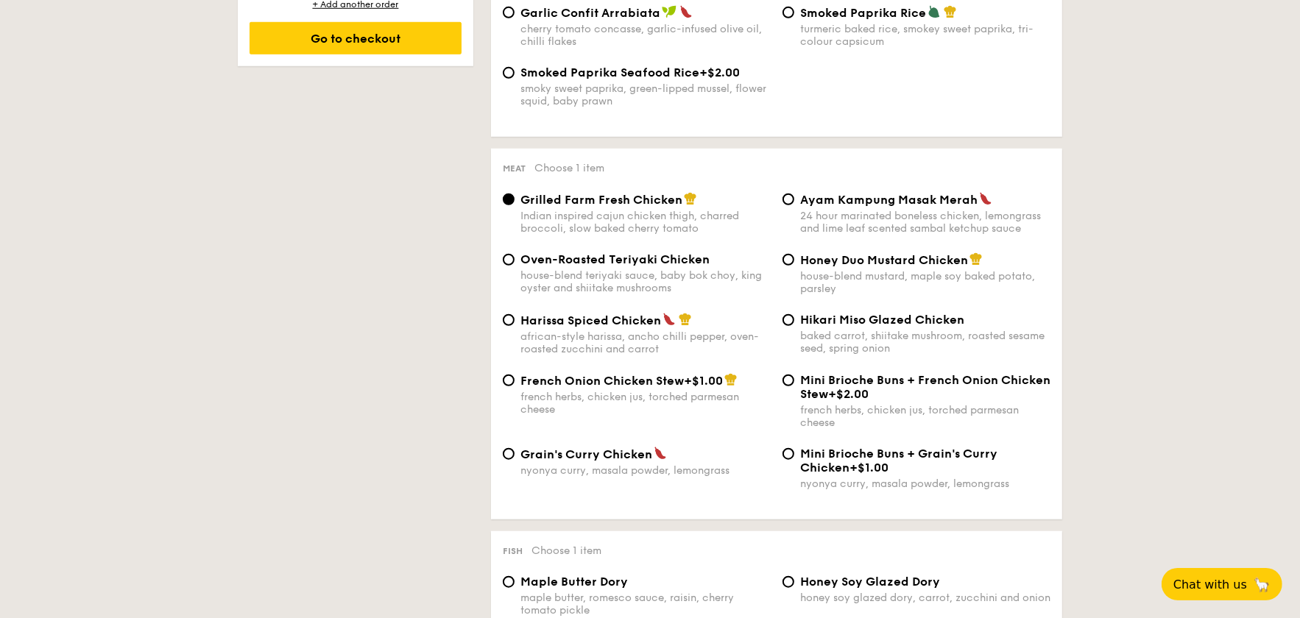
click at [831, 285] on div "house-blend mustard, maple soy baked potato, parsley" at bounding box center [925, 282] width 250 height 25
click at [794, 266] on input "Honey Duo Mustard Chicken house-blend mustard, maple soy baked potato, parsley" at bounding box center [788, 260] width 12 height 12
radio input "true"
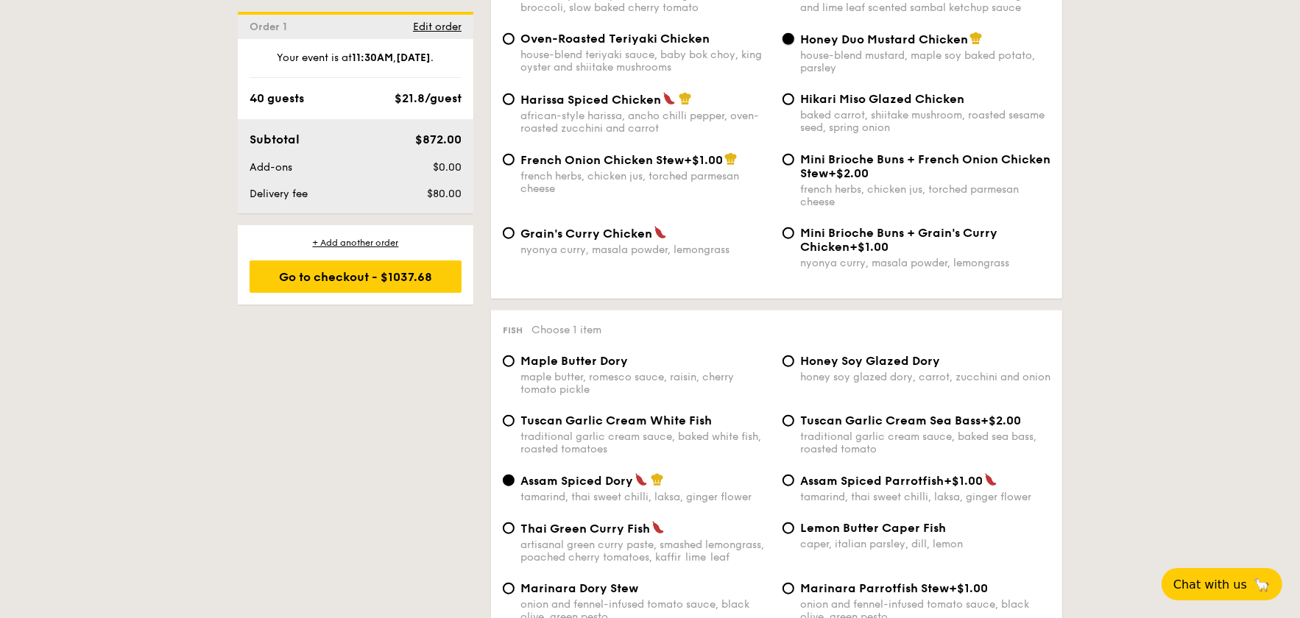
scroll to position [1325, 0]
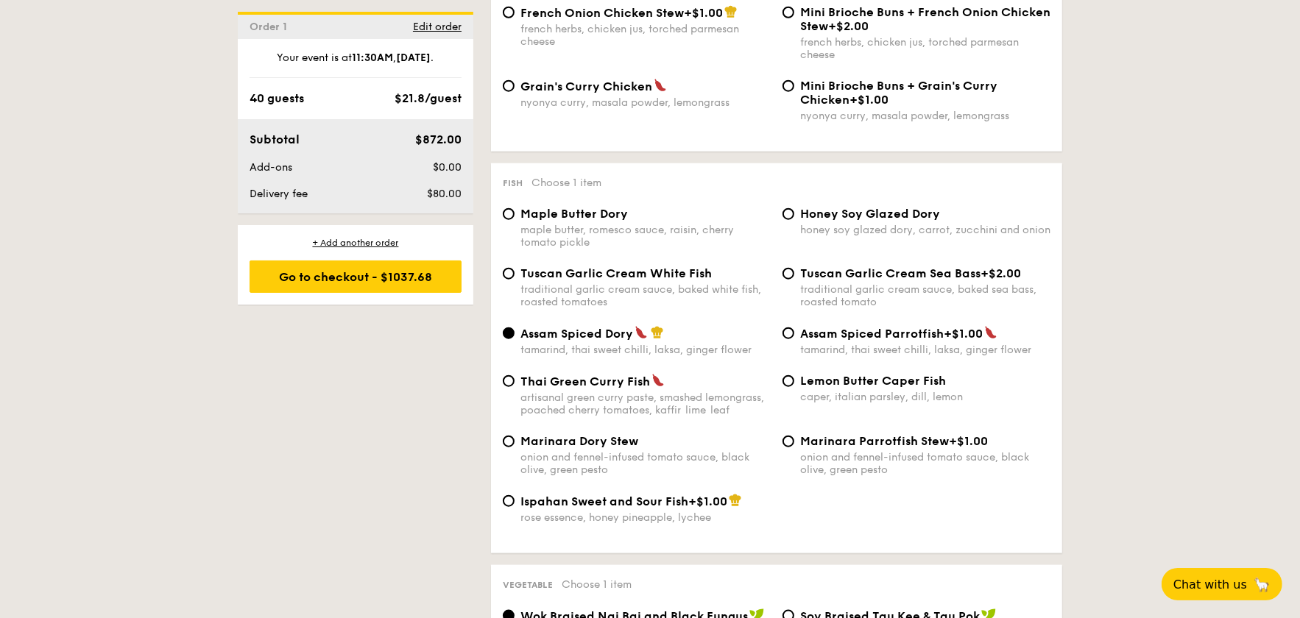
click at [640, 280] on span "Tuscan Garlic Cream White Fish" at bounding box center [615, 273] width 191 height 14
click at [515, 280] on input "Tuscan Garlic Cream White Fish traditional garlic cream sauce, baked white fish…" at bounding box center [509, 274] width 12 height 12
radio input "true"
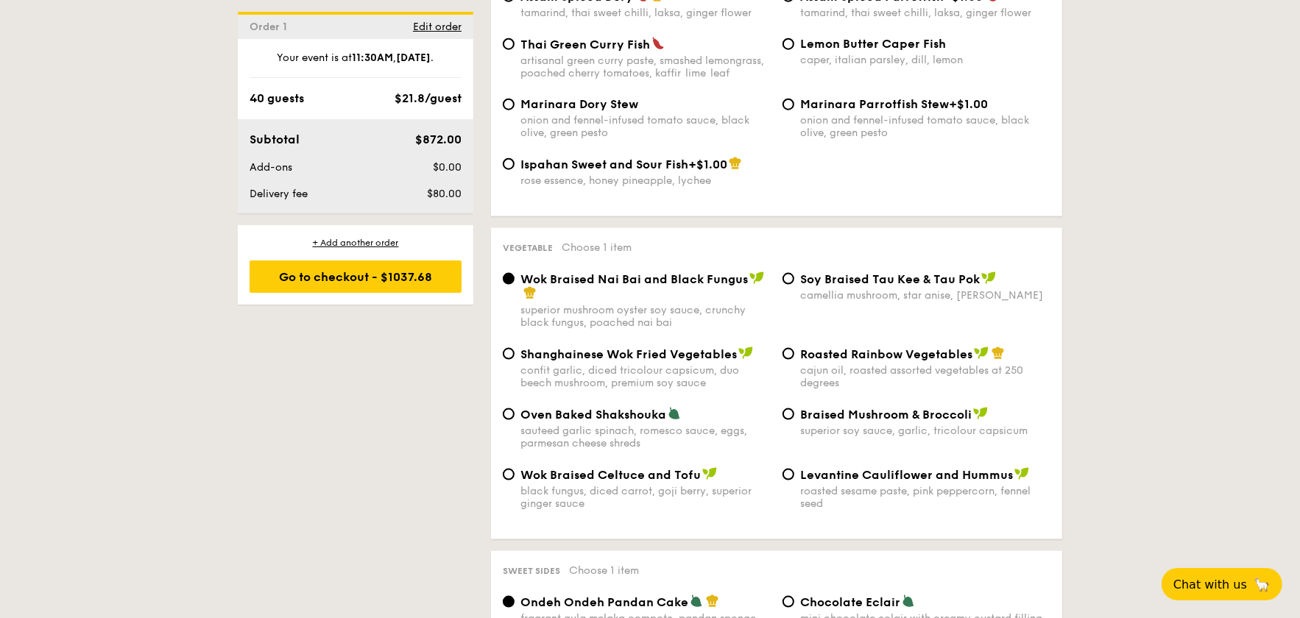
scroll to position [1692, 0]
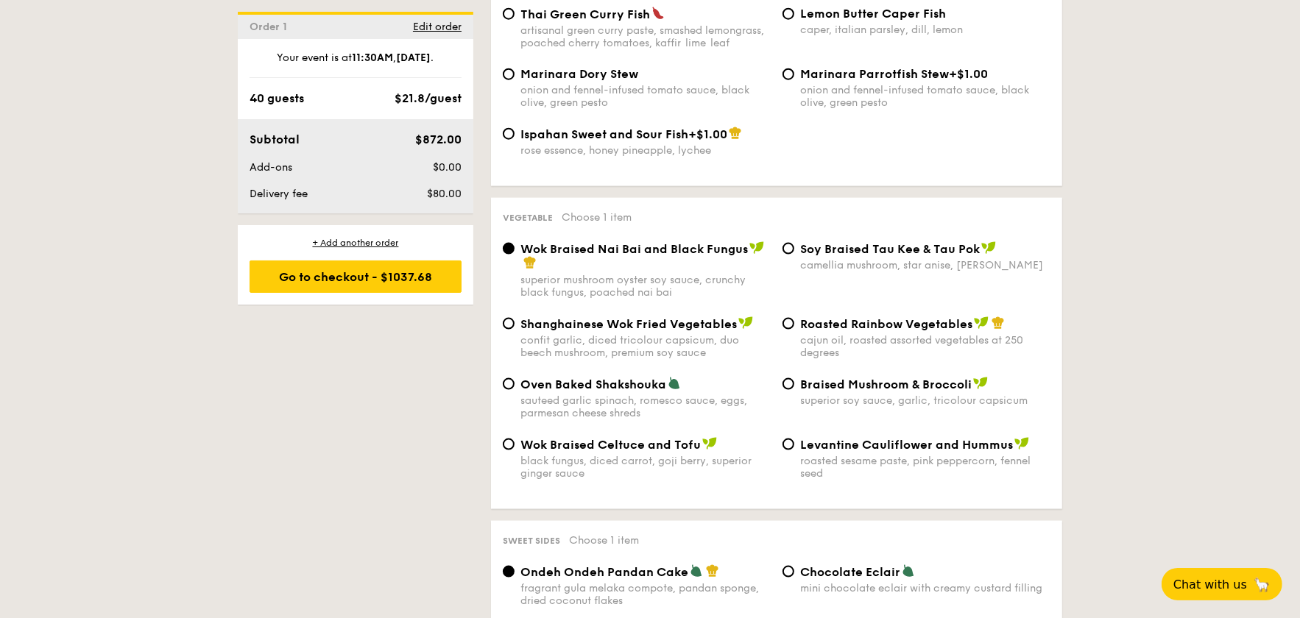
click at [826, 331] on span "Roasted Rainbow Vegetables" at bounding box center [886, 324] width 172 height 14
click at [794, 330] on input "Roasted Rainbow Vegetables cajun oil, roasted assorted vegetables at 250 degrees" at bounding box center [788, 324] width 12 height 12
radio input "true"
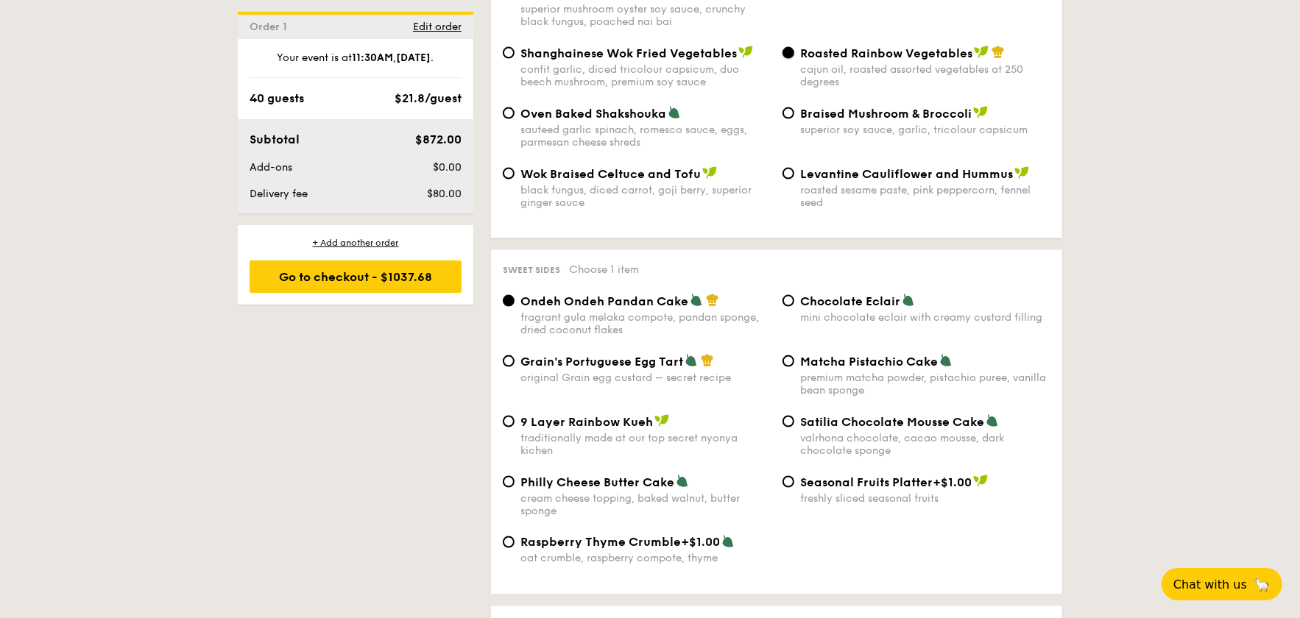
scroll to position [1987, 0]
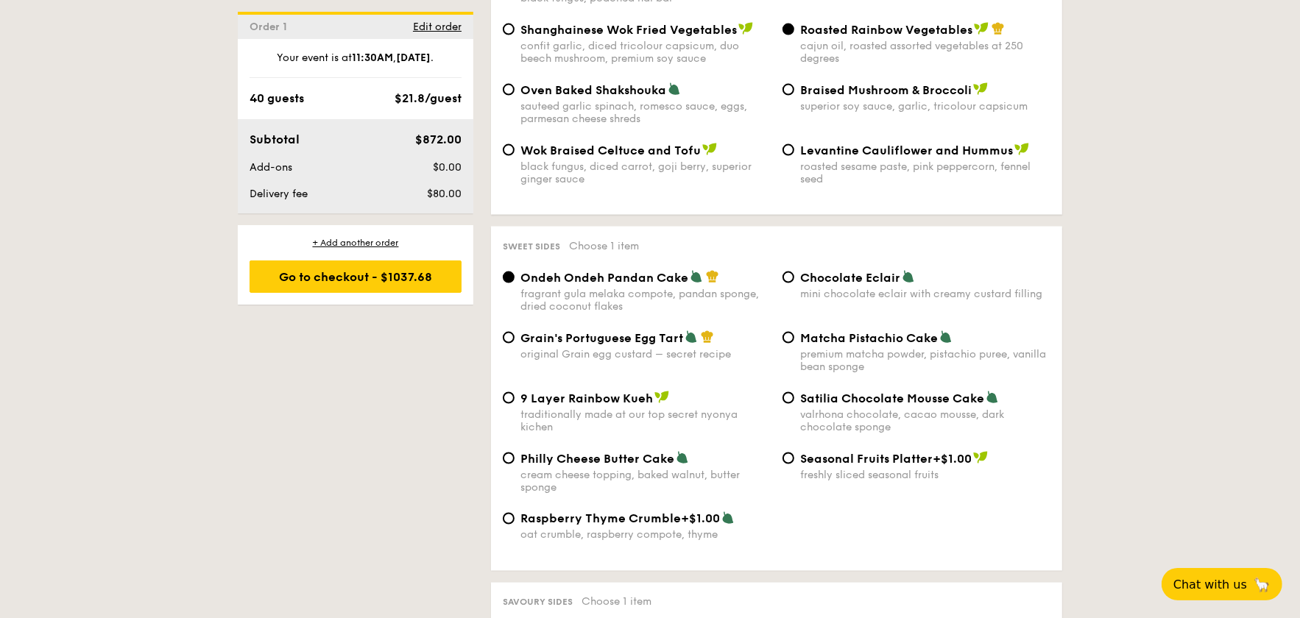
click at [648, 381] on div "Grain's Portuguese Egg Tart original Grain egg custard – secret recipe Matcha P…" at bounding box center [776, 361] width 559 height 60
click at [655, 358] on div "Grain's Portuguese Egg Tart original Grain egg custard – secret recipe" at bounding box center [645, 346] width 250 height 30
click at [515, 344] on input "Grain's Portuguese Egg Tart original Grain egg custard – secret recipe" at bounding box center [509, 338] width 12 height 12
radio input "true"
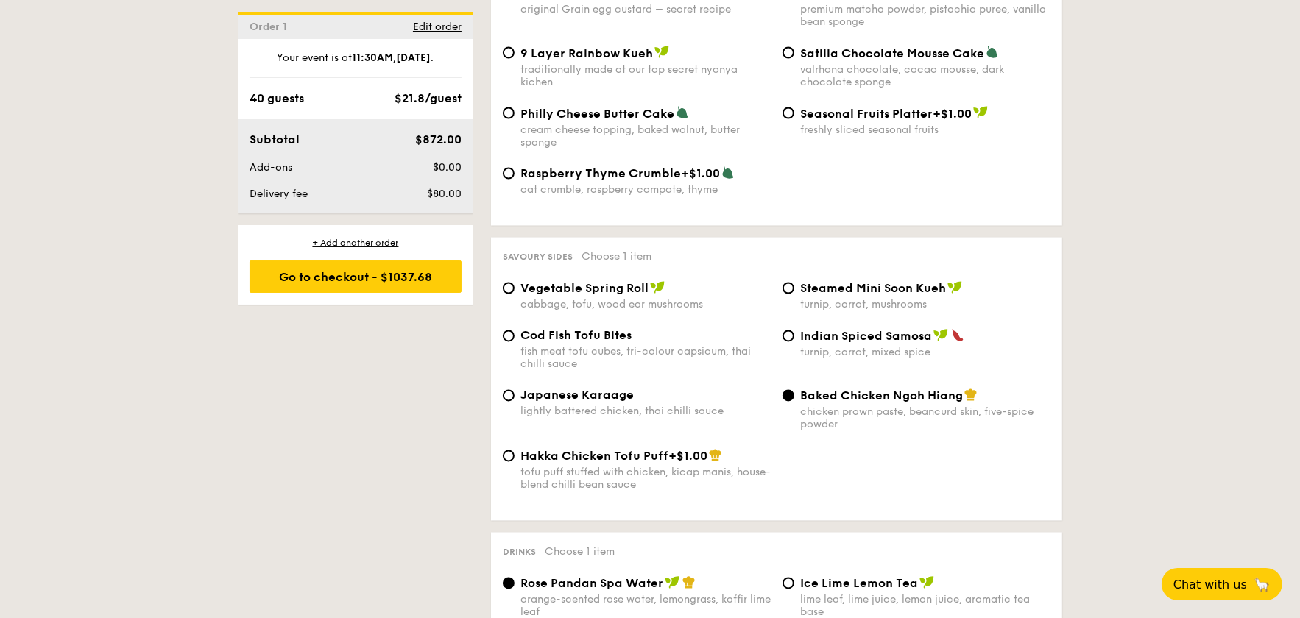
scroll to position [2356, 0]
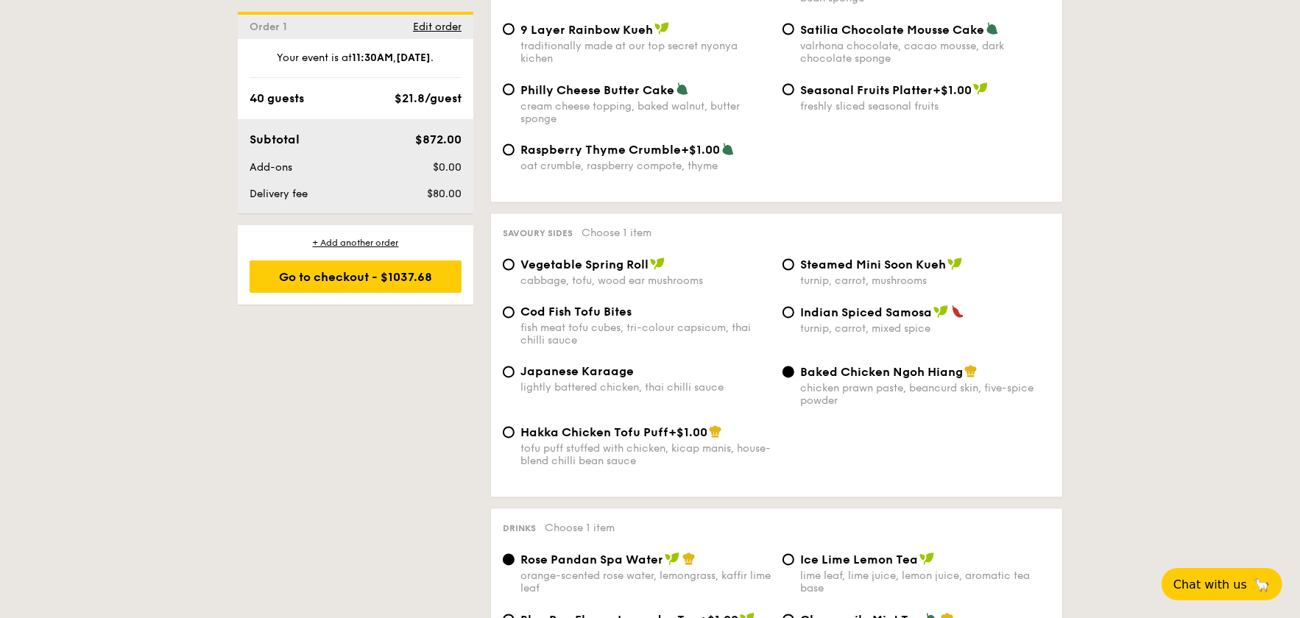
click at [618, 319] on span "Cod Fish Tofu Bites" at bounding box center [575, 312] width 111 height 14
click at [515, 319] on input "Cod Fish Tofu Bites fish meat tofu cubes, tri-colour capsicum, thai chilli sauce" at bounding box center [509, 313] width 12 height 12
radio input "true"
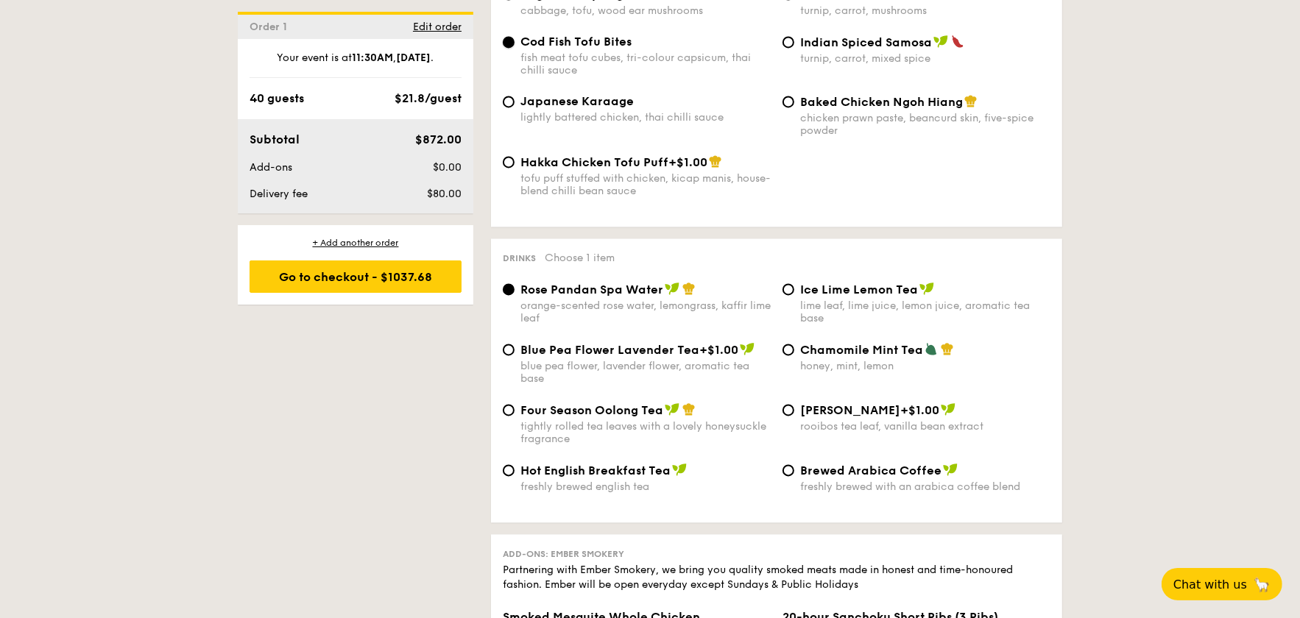
scroll to position [2650, 0]
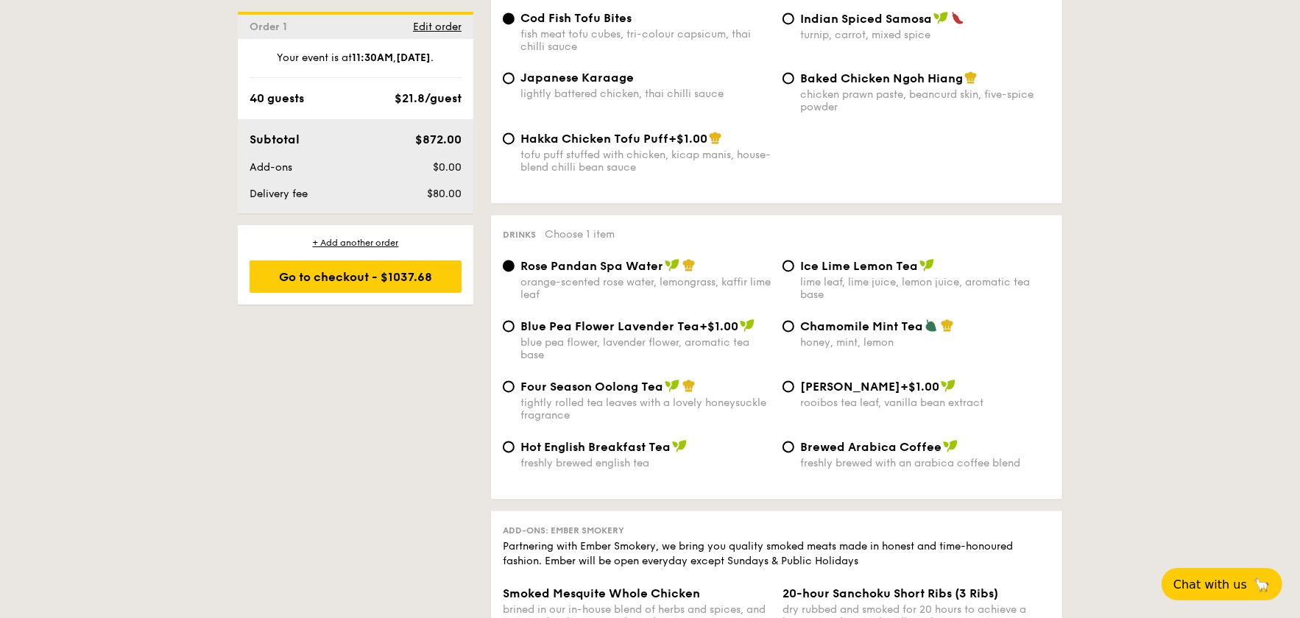
click at [664, 356] on div "blue pea flower, lavender flower, aromatic tea base" at bounding box center [645, 348] width 250 height 25
click at [515, 332] on input "Blue Pea Flower Lavender Tea +$1.00 blue pea flower, lavender flower, aromatic …" at bounding box center [509, 326] width 12 height 12
radio input "true"
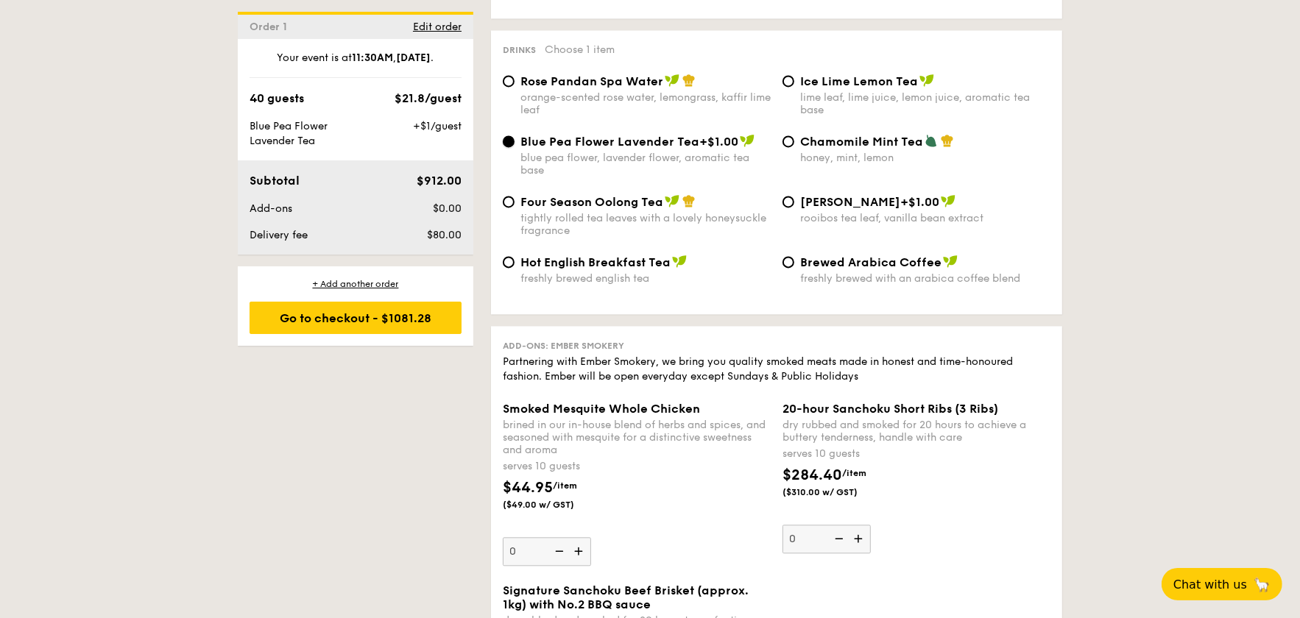
scroll to position [2724, 0]
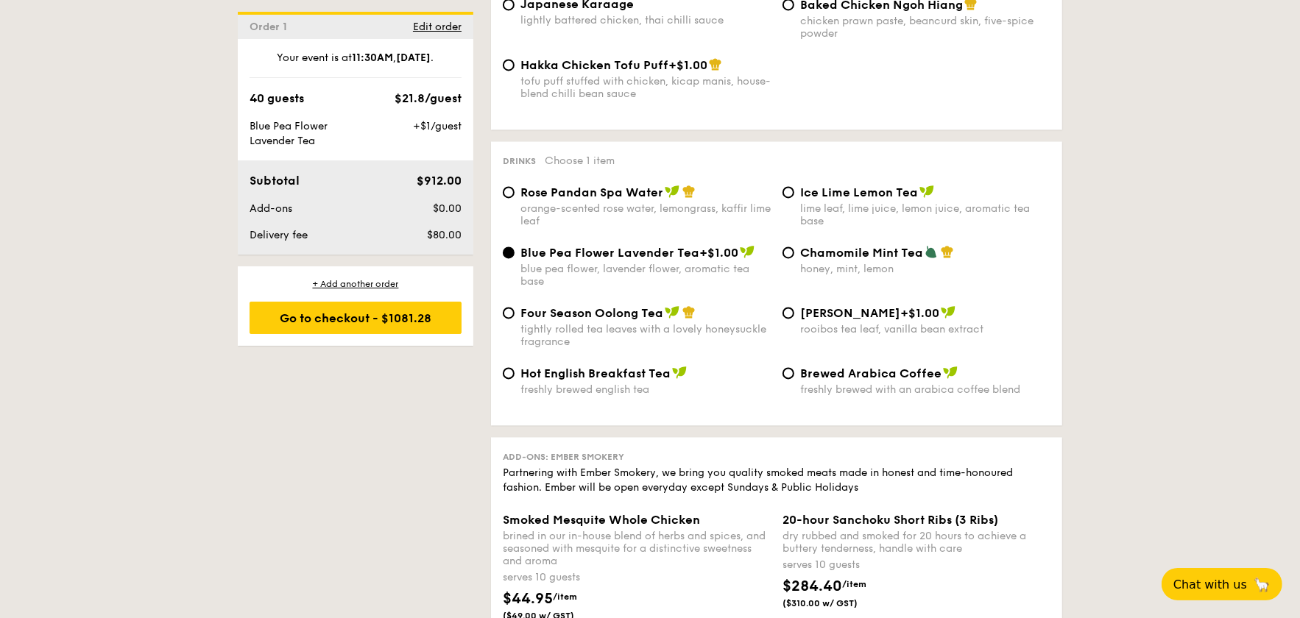
click at [704, 348] on div "tightly rolled tea leaves with a lovely honeysuckle fragrance" at bounding box center [645, 335] width 250 height 25
click at [515, 319] on input "Four Season Oolong Tea tightly rolled tea leaves with a lovely honeysuckle frag…" at bounding box center [509, 313] width 12 height 12
radio input "true"
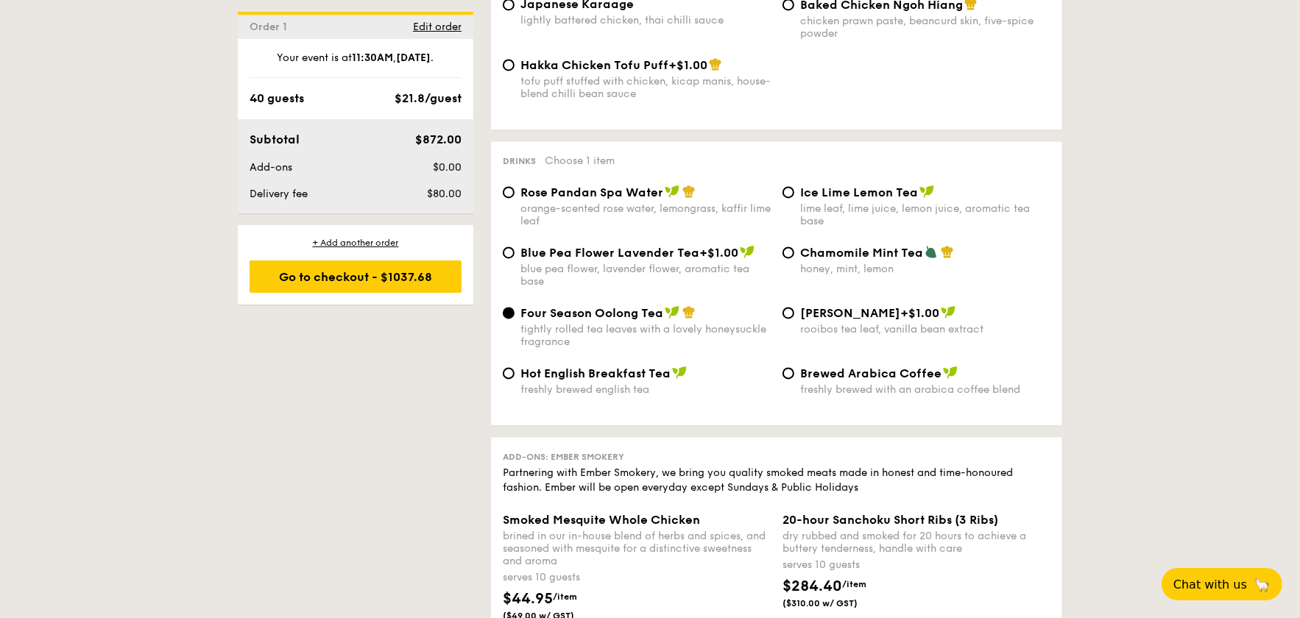
click at [875, 260] on span "Chamomile Mint Tea" at bounding box center [861, 253] width 123 height 14
click at [794, 258] on input "Chamomile Mint Tea honey, mint, lemon" at bounding box center [788, 253] width 12 height 12
radio input "true"
click at [580, 279] on div "Blue Pea Flower Lavender Tea +$1.00 blue pea flower, lavender flower, aromatic …" at bounding box center [645, 266] width 250 height 43
click at [515, 258] on input "Blue Pea Flower Lavender Tea +$1.00 blue pea flower, lavender flower, aromatic …" at bounding box center [509, 253] width 12 height 12
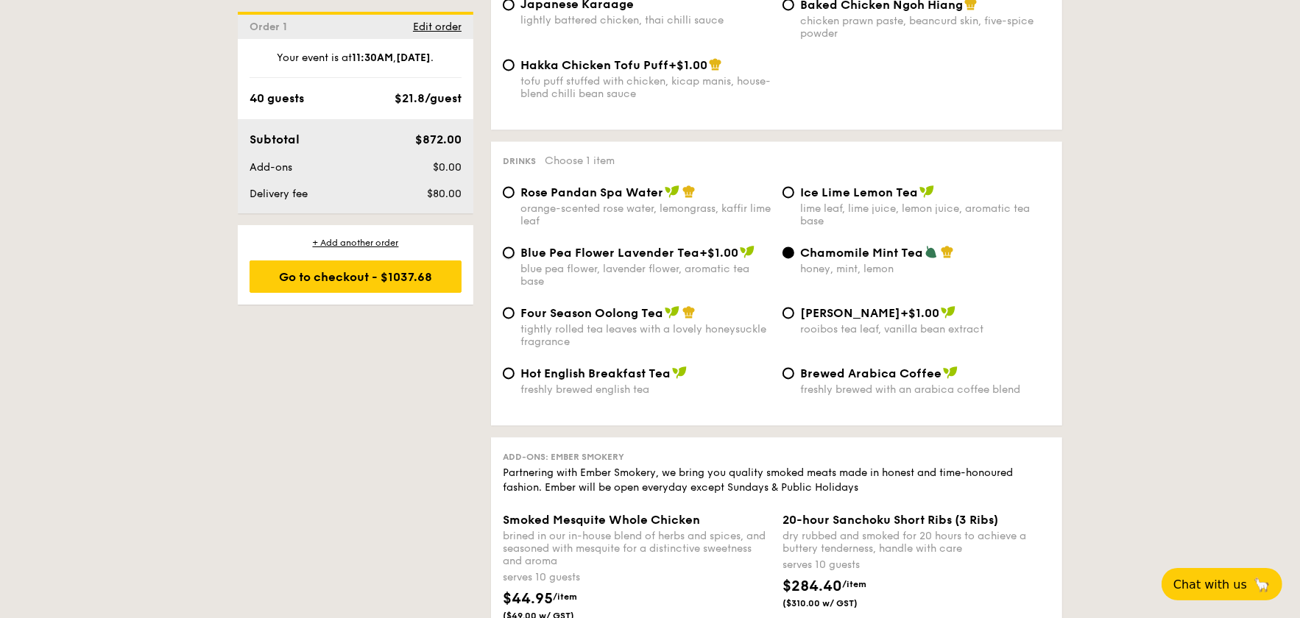
radio input "true"
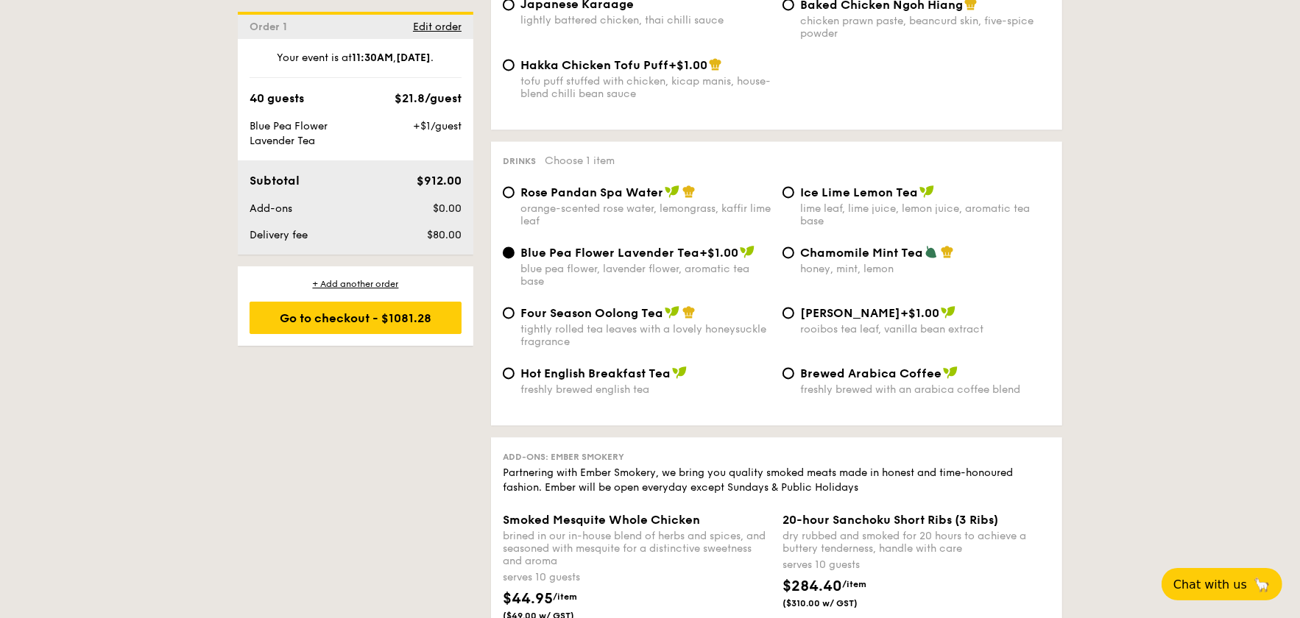
click at [580, 279] on div "Blue Pea Flower Lavender Tea +$1.00 blue pea flower, lavender flower, aromatic …" at bounding box center [645, 266] width 250 height 43
click at [515, 258] on input "Blue Pea Flower Lavender Tea +$1.00 blue pea flower, lavender flower, aromatic …" at bounding box center [509, 253] width 12 height 12
click at [593, 219] on div "Rose Pandan Spa Water orange-scented rose water, lemongrass, kaffir lime leaf" at bounding box center [645, 206] width 250 height 43
click at [515, 198] on input "Rose Pandan Spa Water orange-scented rose water, lemongrass, kaffir lime leaf" at bounding box center [509, 192] width 12 height 12
radio input "true"
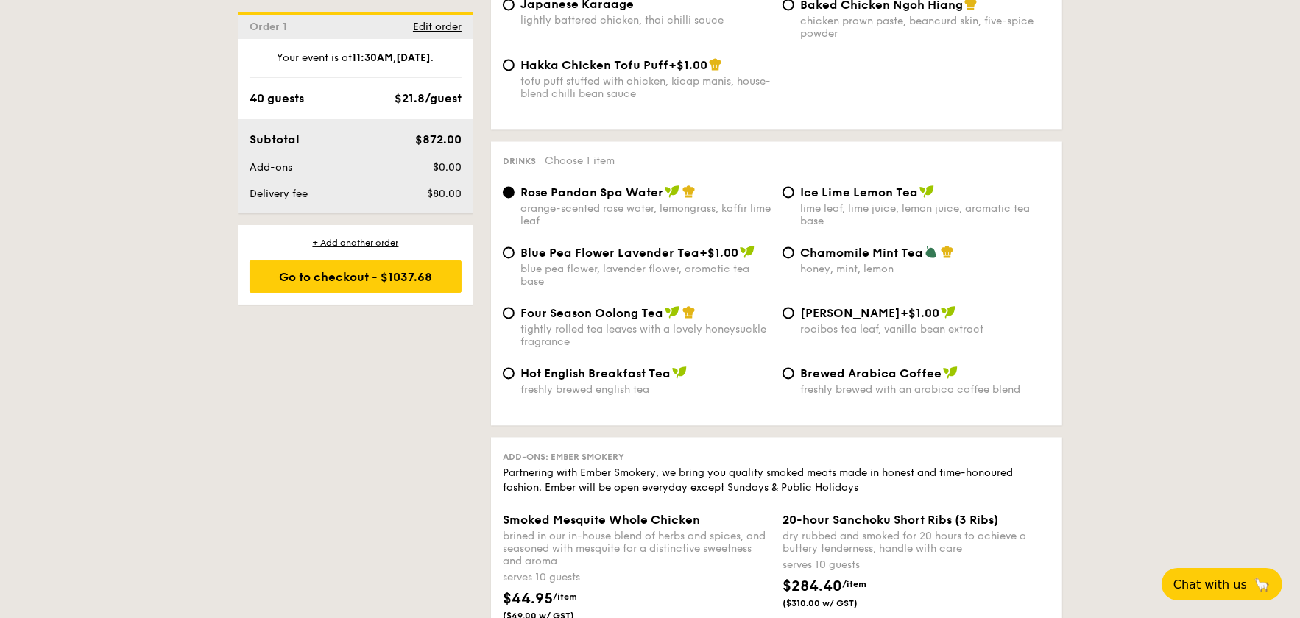
click at [891, 260] on span "Chamomile Mint Tea" at bounding box center [861, 253] width 123 height 14
click at [794, 258] on input "Chamomile Mint Tea honey, mint, lemon" at bounding box center [788, 253] width 12 height 12
radio input "true"
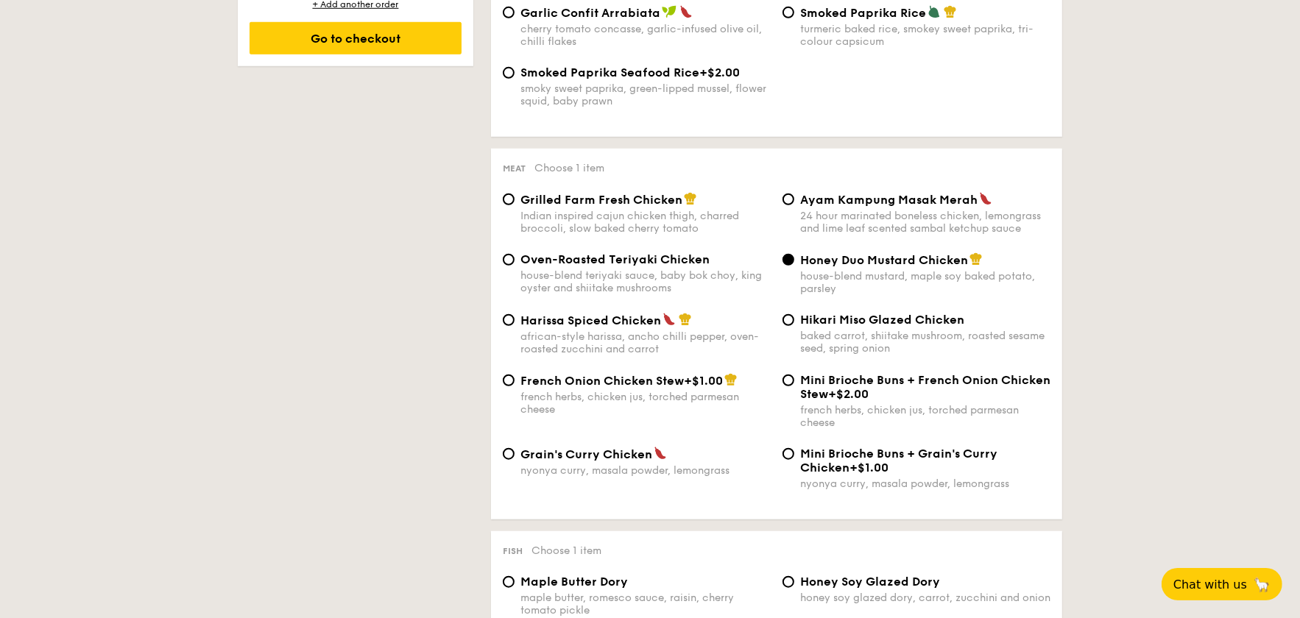
scroll to position [1103, 0]
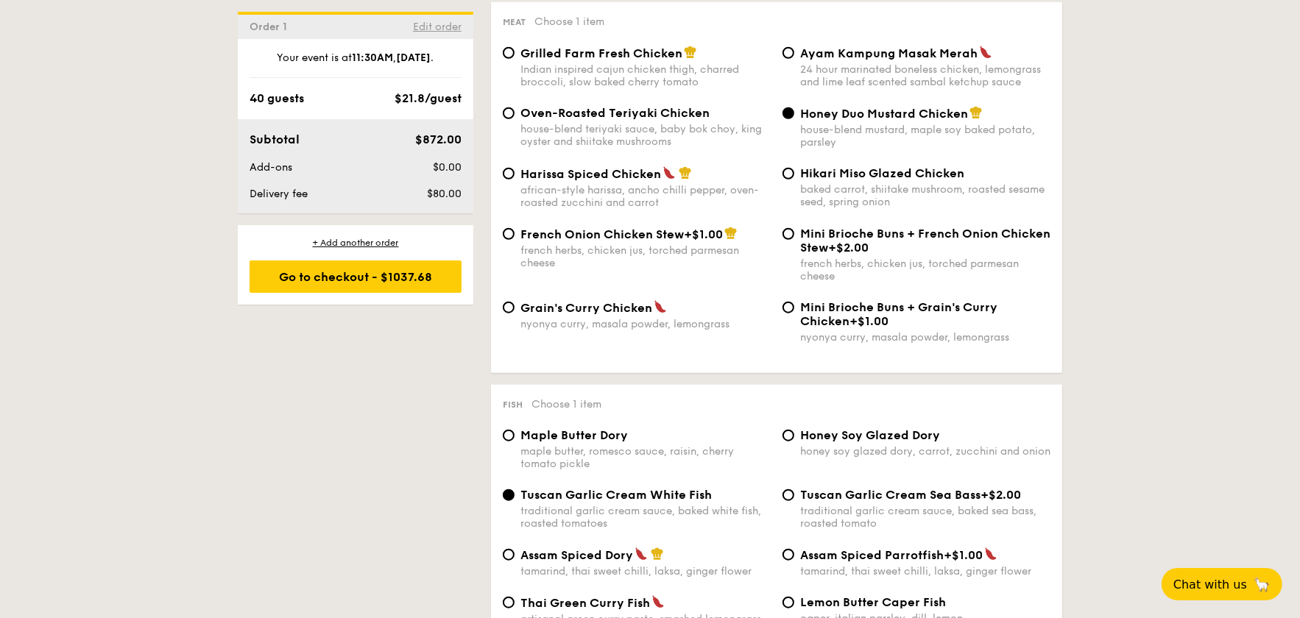
click at [439, 22] on span "Edit order" at bounding box center [437, 27] width 49 height 13
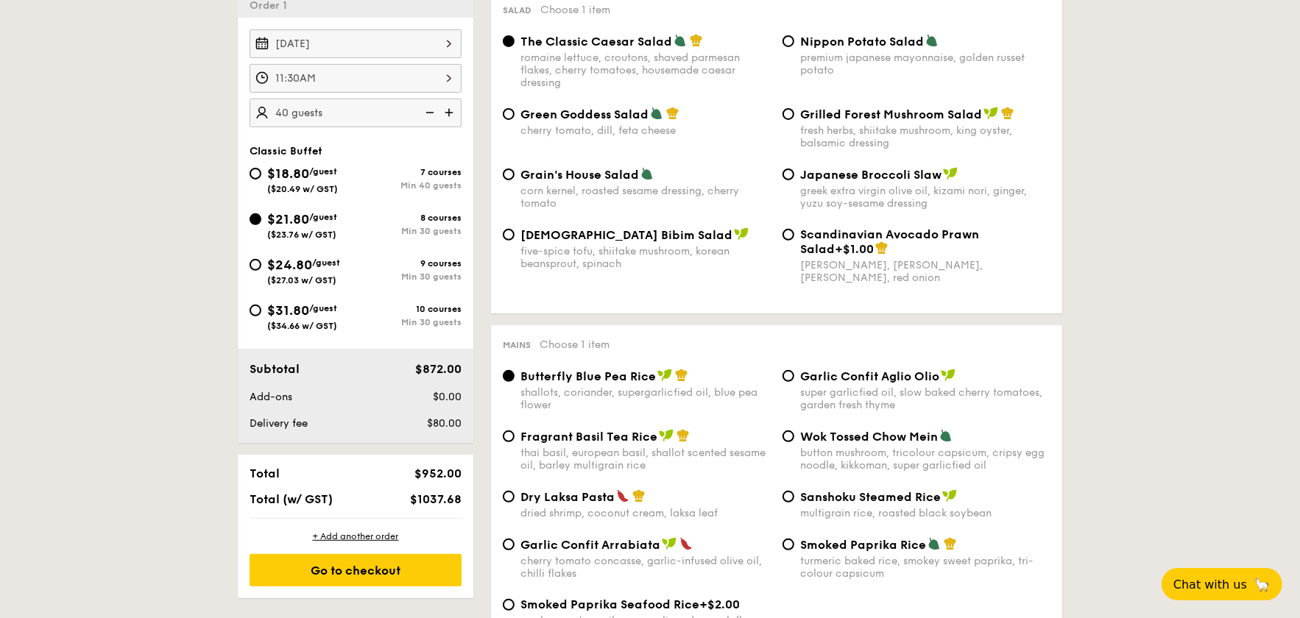
scroll to position [393, 0]
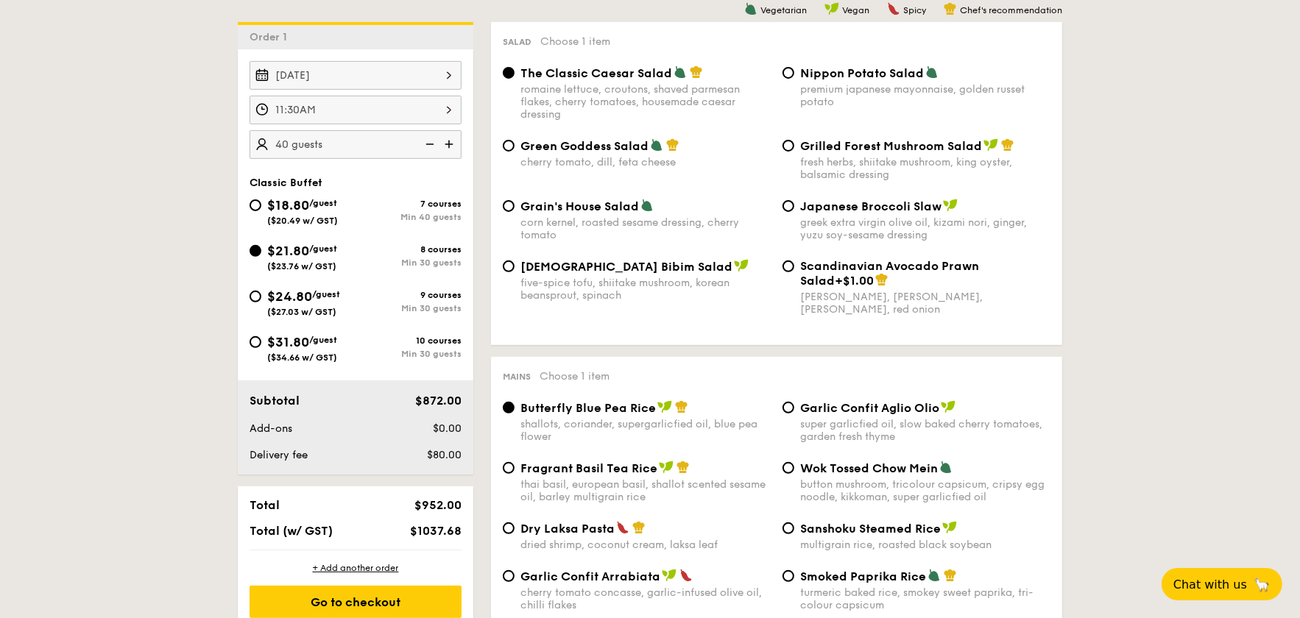
click at [453, 149] on img at bounding box center [450, 144] width 22 height 28
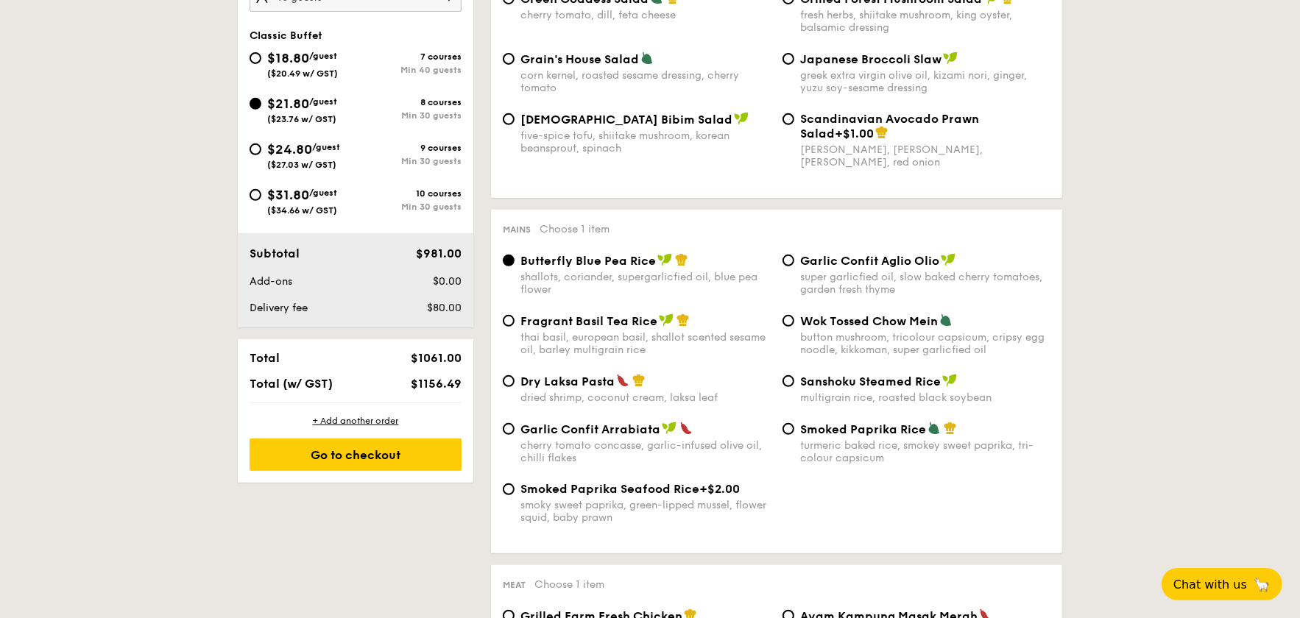
click at [420, 373] on div "Total $1061.00 Total (w/ GST) $1156.49" at bounding box center [356, 370] width 236 height 63
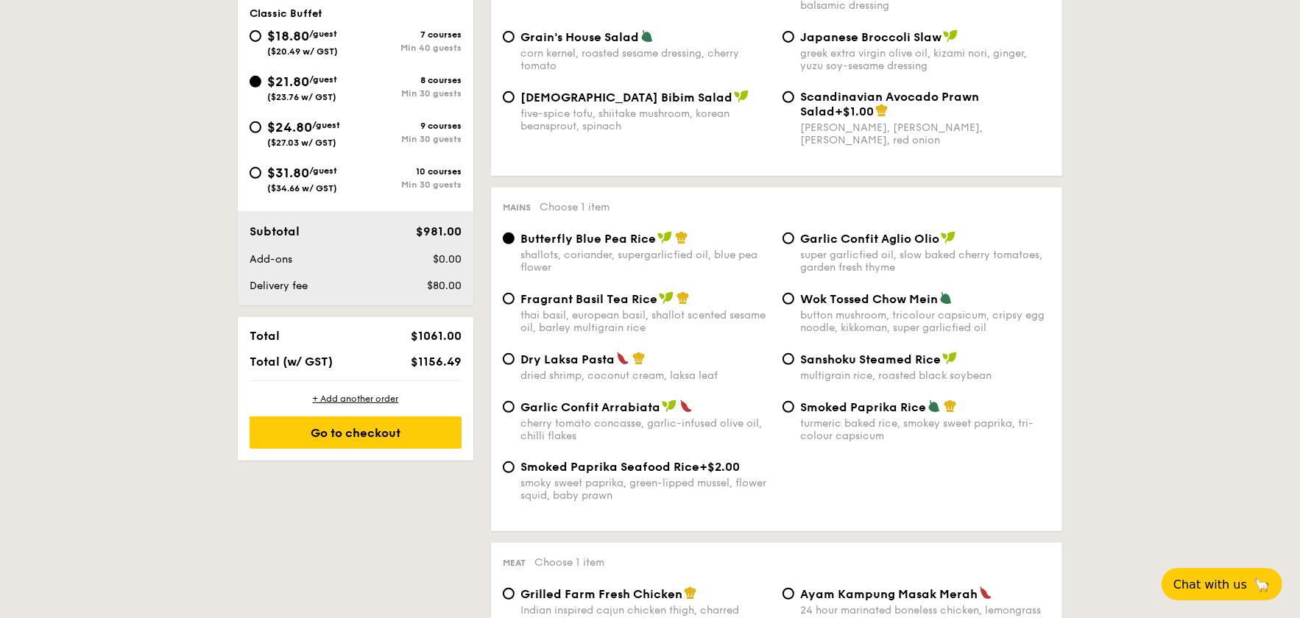
scroll to position [467, 0]
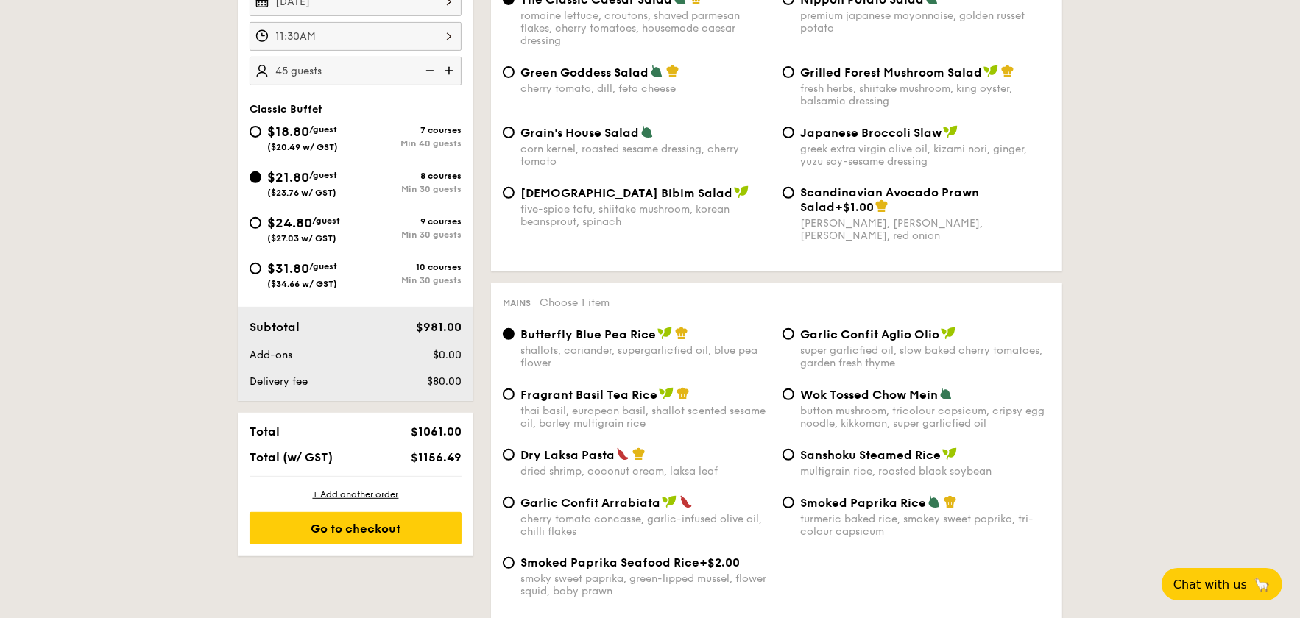
click at [428, 71] on img at bounding box center [428, 71] width 22 height 28
click at [445, 66] on img at bounding box center [450, 71] width 22 height 28
click at [432, 68] on img at bounding box center [428, 71] width 22 height 28
click at [424, 74] on img at bounding box center [428, 71] width 22 height 28
click at [446, 71] on img at bounding box center [450, 71] width 22 height 28
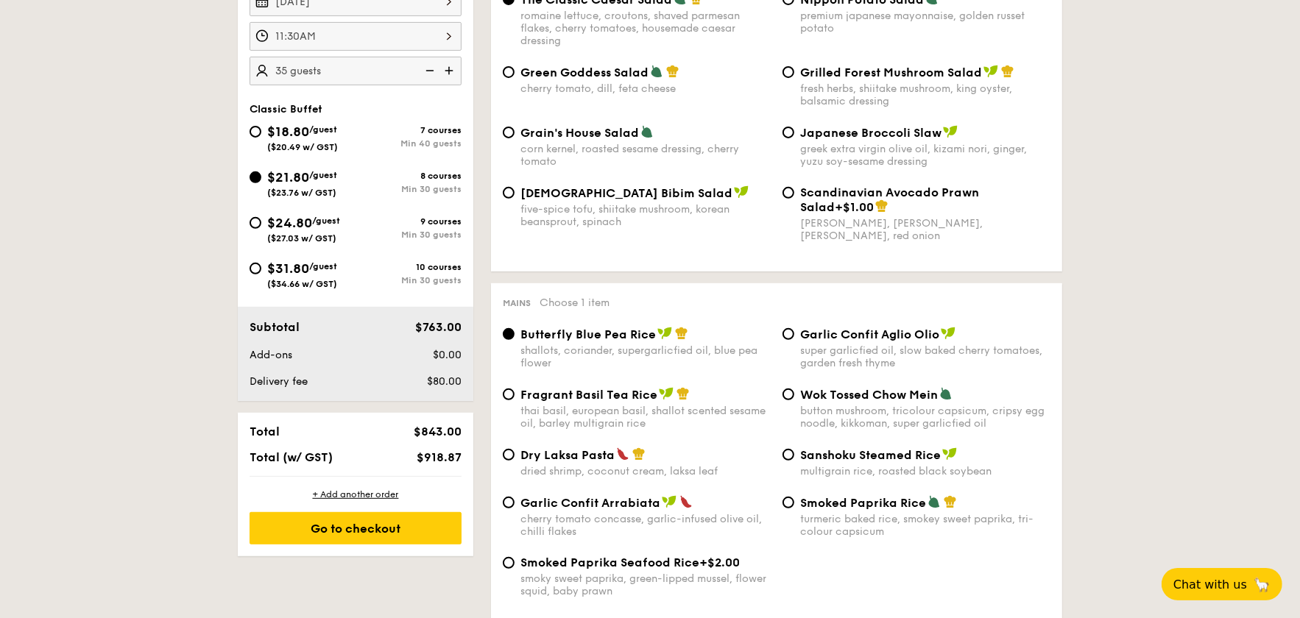
type input "40 guests"
click at [347, 528] on div "Go to checkout" at bounding box center [356, 528] width 212 height 32
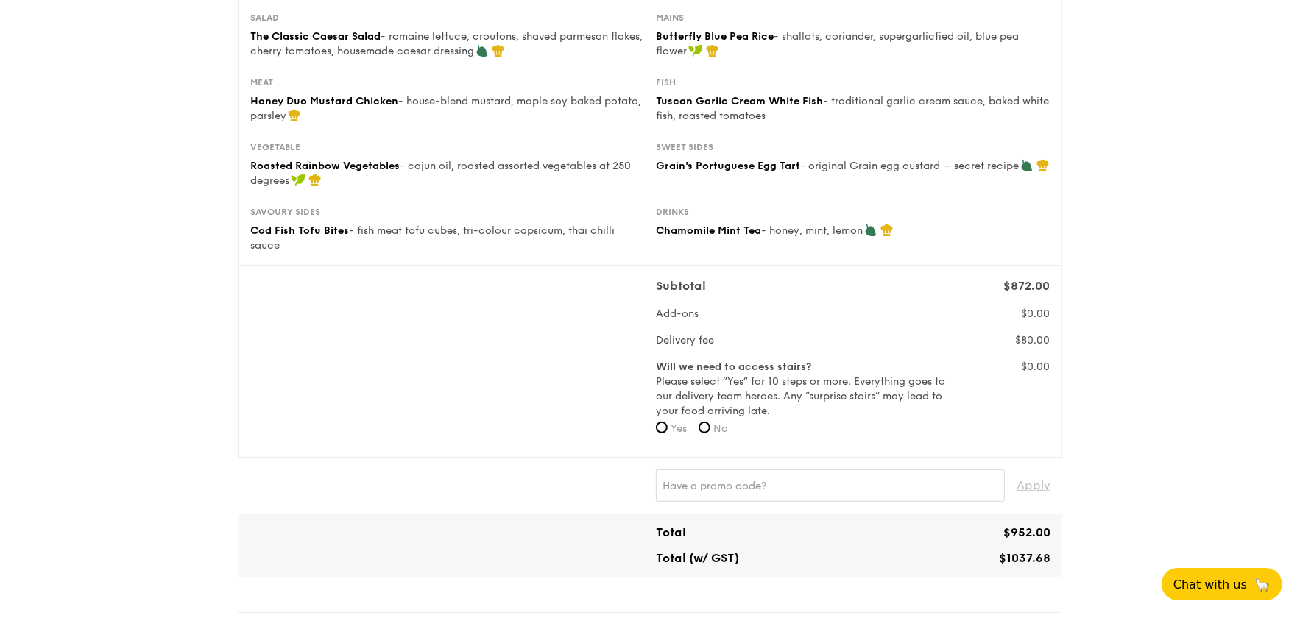
scroll to position [515, 0]
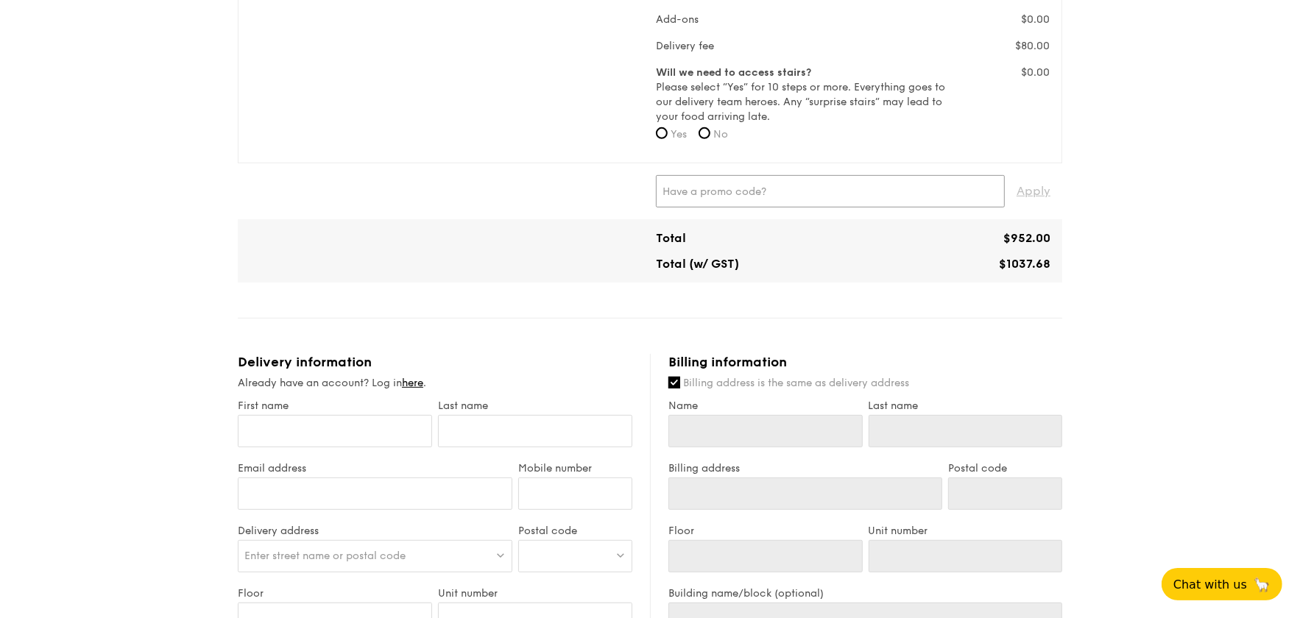
click at [707, 184] on input "text" at bounding box center [830, 191] width 349 height 32
type input "IREADGRAINADS"
click at [1036, 186] on span "Apply" at bounding box center [1034, 191] width 34 height 32
click at [1025, 188] on span "Apply" at bounding box center [1034, 191] width 34 height 32
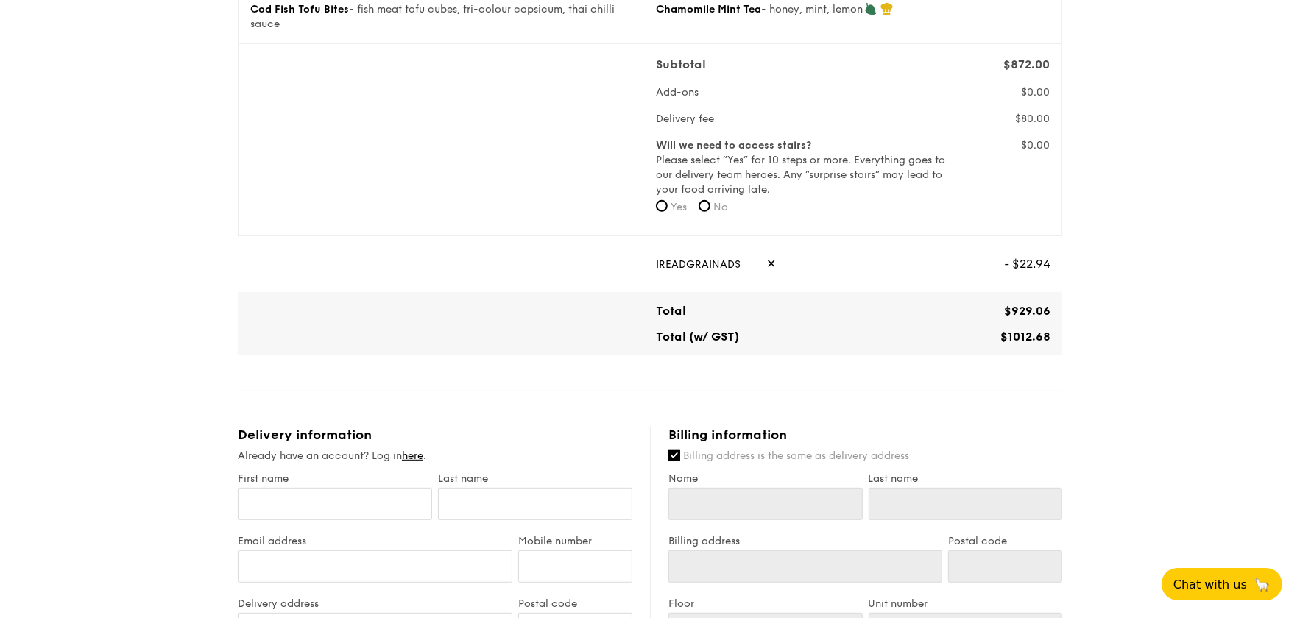
scroll to position [368, 0]
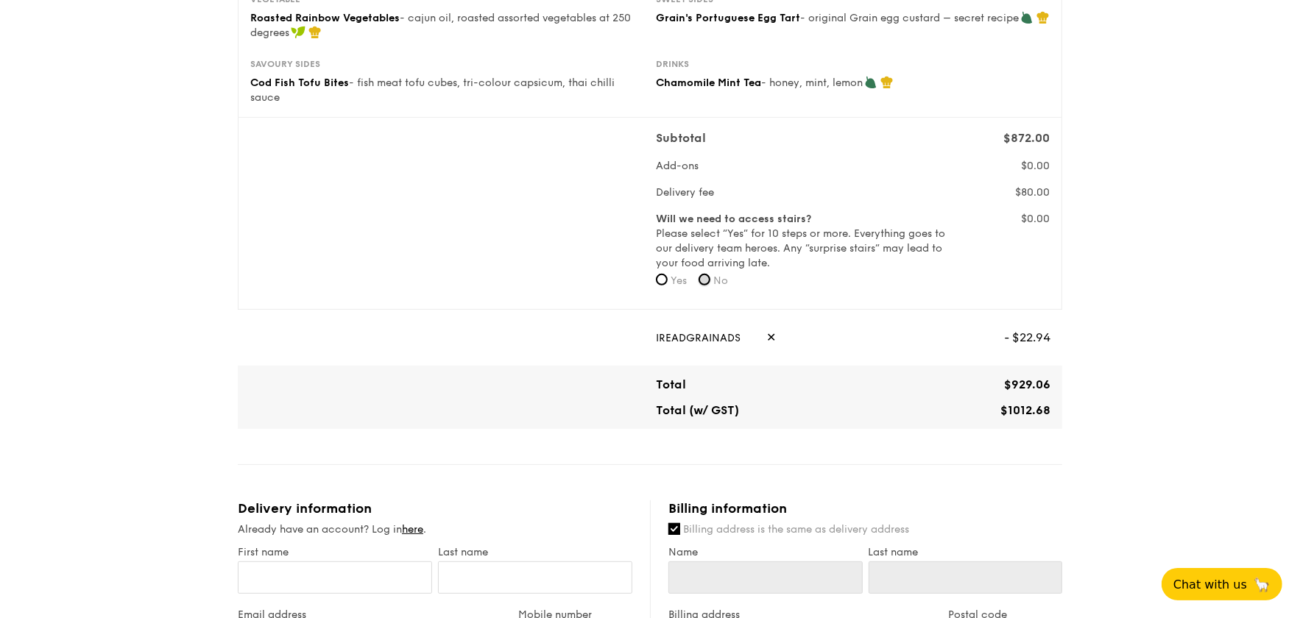
click at [710, 278] on input "No" at bounding box center [705, 280] width 12 height 12
radio input "true"
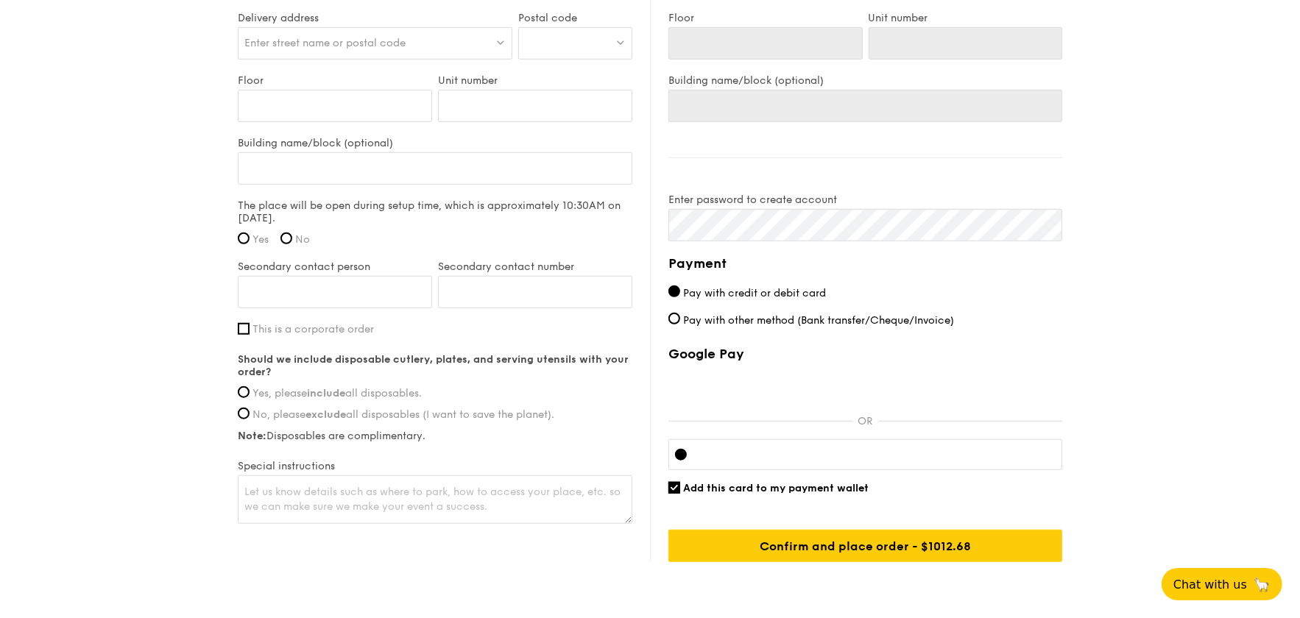
scroll to position [941, 0]
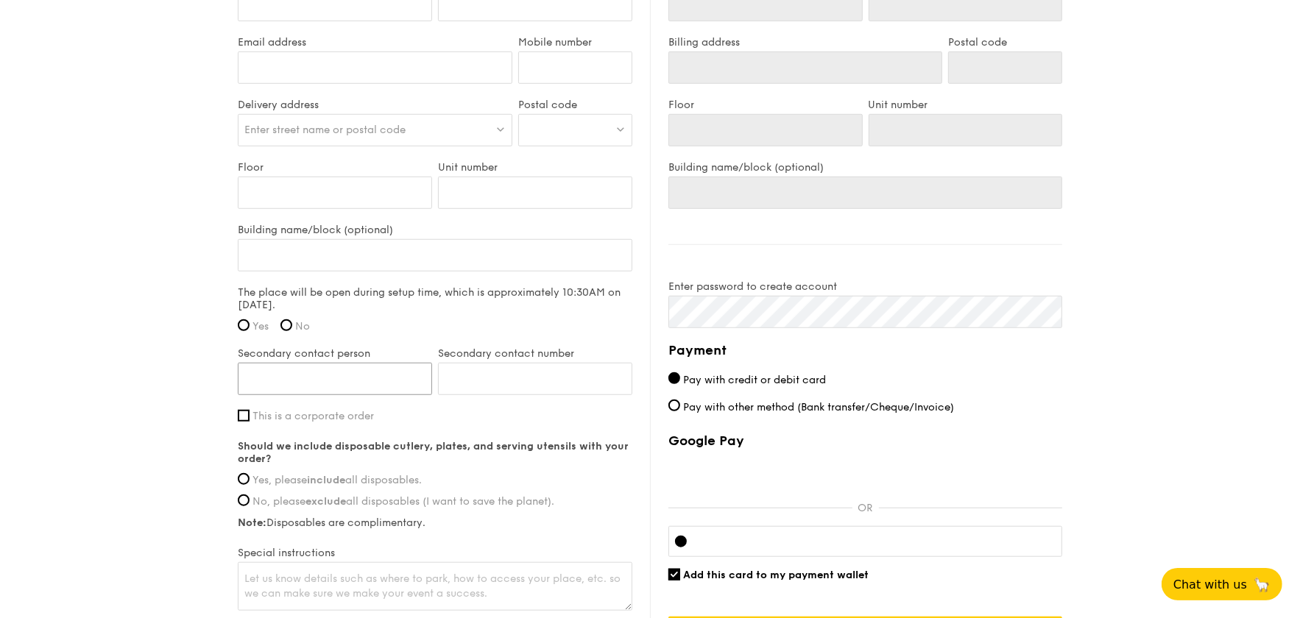
click at [382, 375] on input "Secondary contact person" at bounding box center [335, 379] width 194 height 32
click at [501, 379] on input "Secondary contact number" at bounding box center [535, 379] width 194 height 32
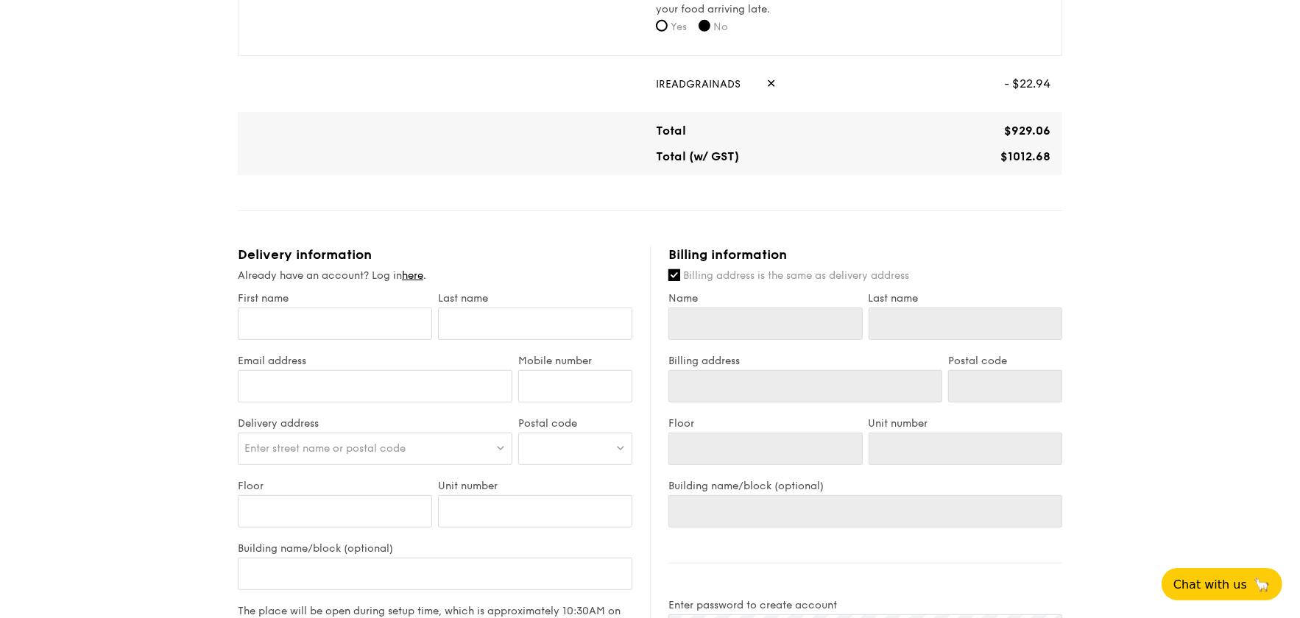
scroll to position [515, 0]
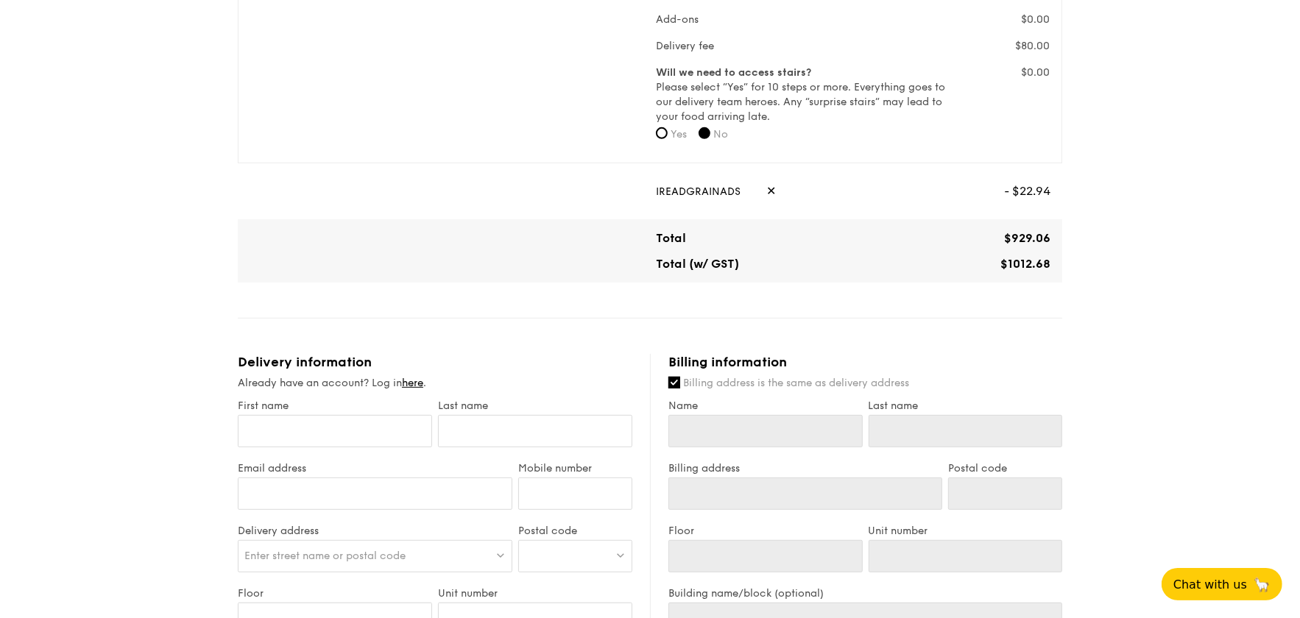
click at [766, 190] on span "✕" at bounding box center [771, 191] width 10 height 32
click at [743, 191] on input "text" at bounding box center [830, 191] width 349 height 32
paste input "FIRSTMEALANN"
click at [1020, 183] on span "Apply" at bounding box center [1034, 191] width 34 height 32
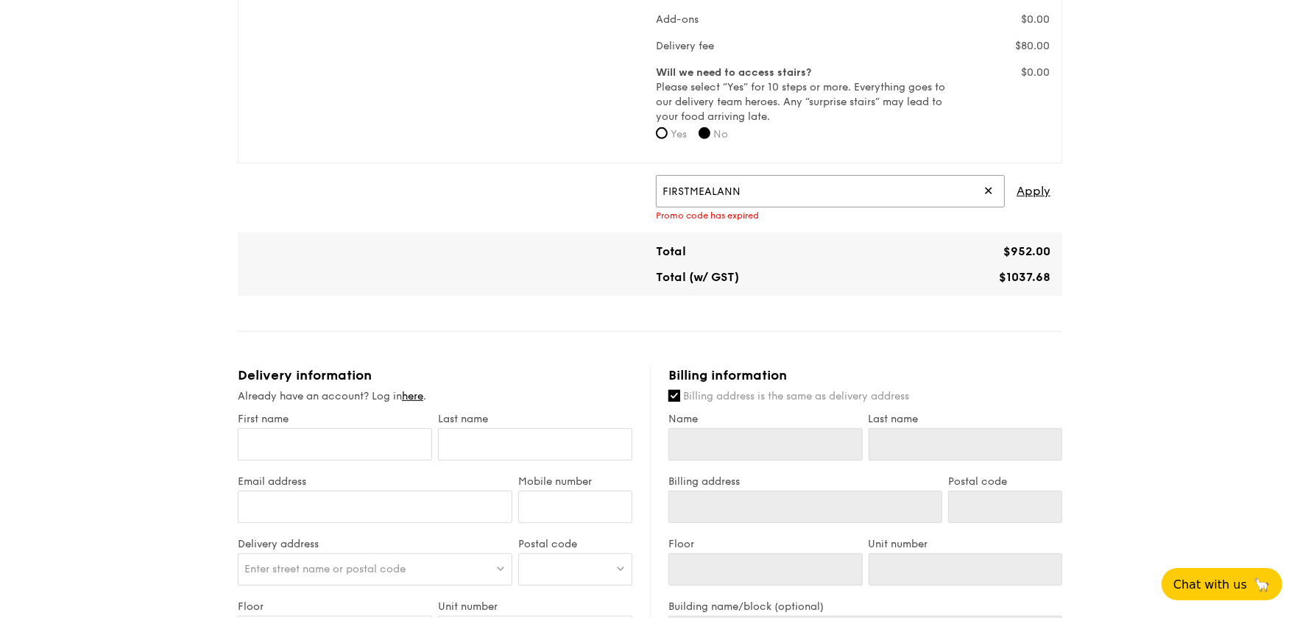
drag, startPoint x: 833, startPoint y: 187, endPoint x: 571, endPoint y: 186, distance: 261.3
click at [571, 186] on div "FIRSTMEALANN ✕ Apply Promo code has expired" at bounding box center [650, 198] width 813 height 46
paste input "TASTEBETTERDELIVERED"
click at [1037, 189] on span "Apply" at bounding box center [1034, 191] width 34 height 32
drag, startPoint x: 830, startPoint y: 183, endPoint x: 606, endPoint y: 183, distance: 224.5
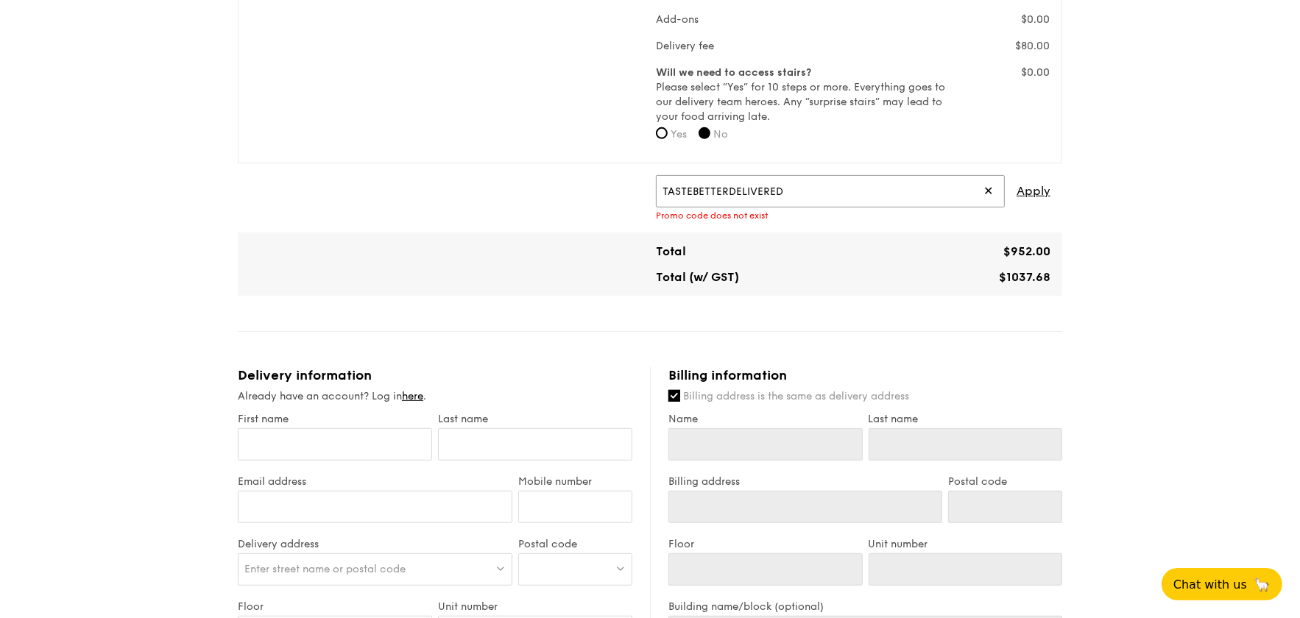
click at [606, 183] on div "TASTEBETTERDELIVERED ✕ Apply Promo code does not exist" at bounding box center [650, 198] width 813 height 46
type input "S"
type input "IREADGRAINADS"
click at [1038, 186] on span "Apply" at bounding box center [1034, 191] width 34 height 32
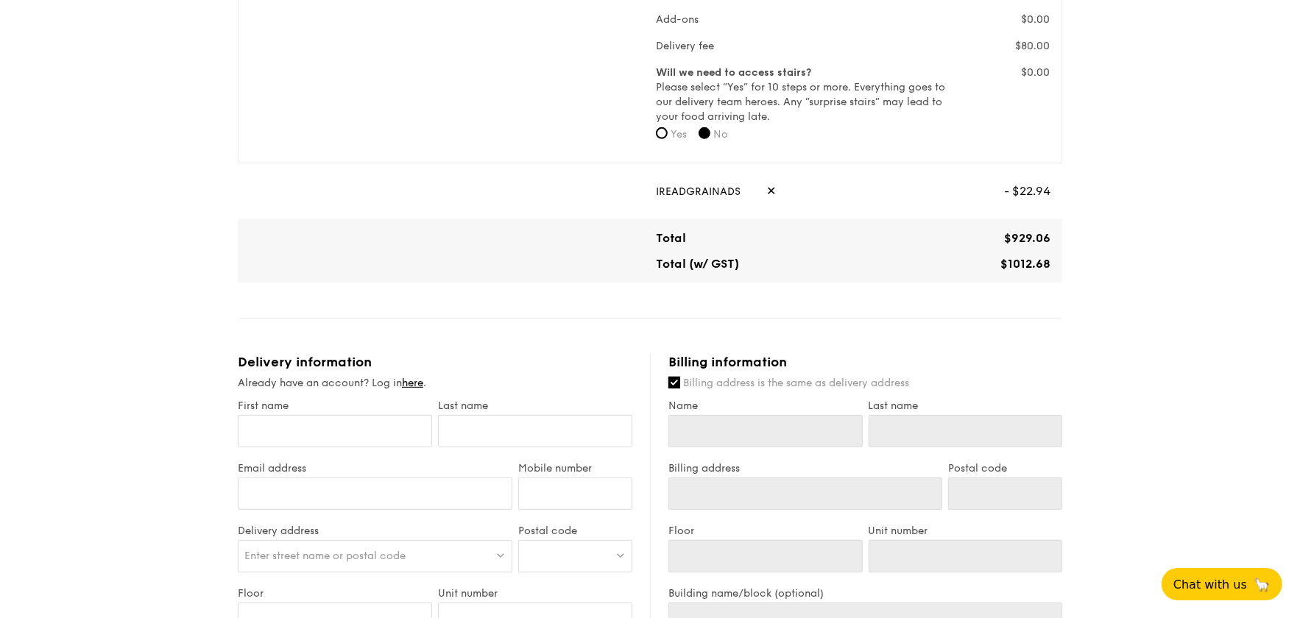
click at [766, 184] on span "✕" at bounding box center [771, 191] width 10 height 32
click at [737, 200] on input "text" at bounding box center [830, 191] width 349 height 32
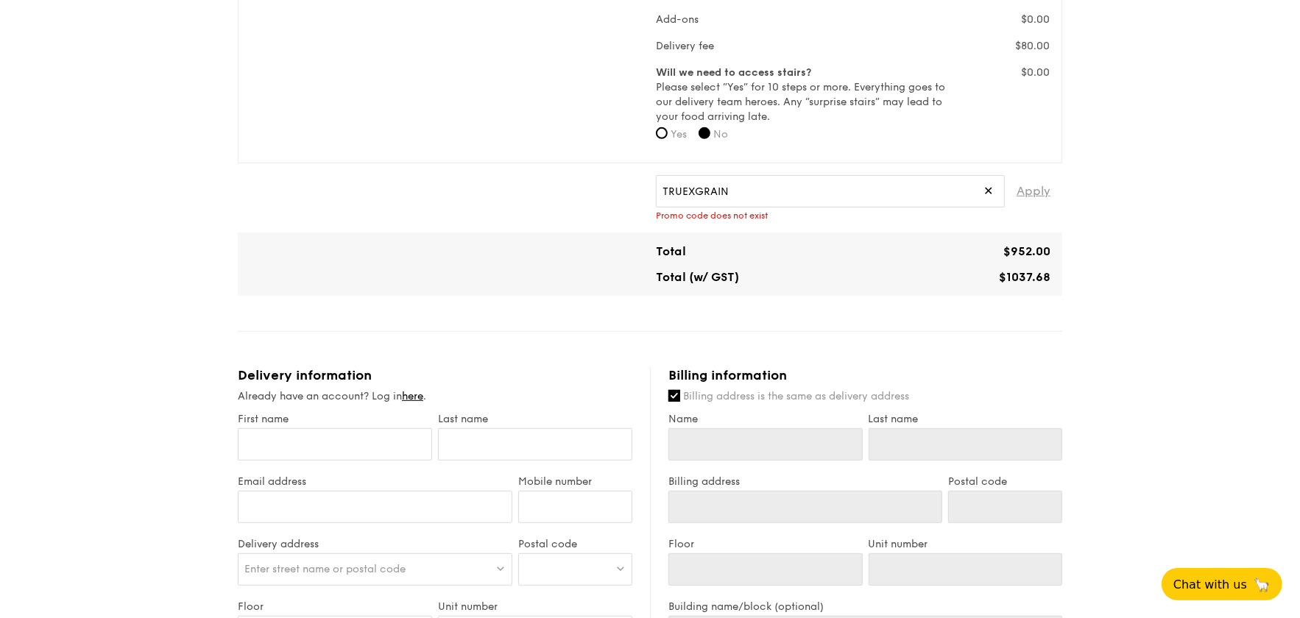
click at [1045, 194] on span "Apply" at bounding box center [1034, 191] width 34 height 32
click at [816, 195] on input "TRUEXGRAIN" at bounding box center [830, 191] width 349 height 32
type input "TRUEXGRAINS"
click at [1034, 197] on span "Apply" at bounding box center [1034, 191] width 34 height 32
click at [1025, 193] on span "Apply" at bounding box center [1034, 191] width 34 height 32
